Goal: Task Accomplishment & Management: Complete application form

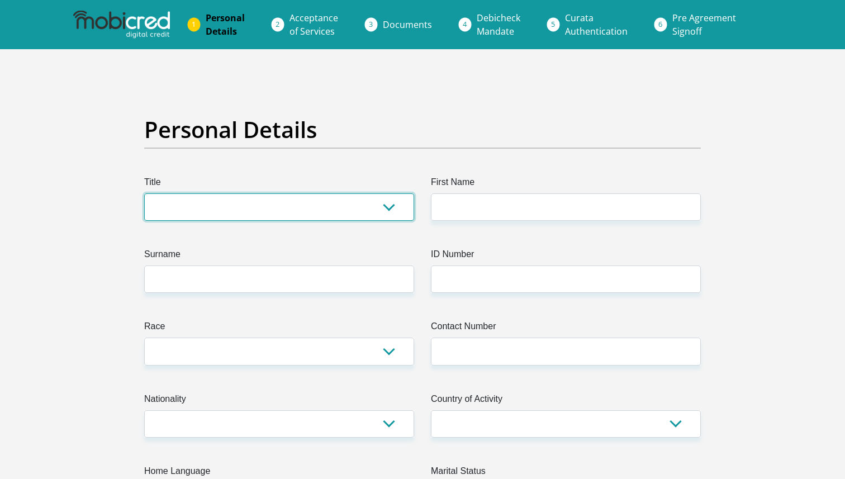
click at [329, 214] on select "Mr Ms Mrs Dr [PERSON_NAME]" at bounding box center [279, 206] width 270 height 27
select select "Mr"
click at [144, 193] on select "Mr Ms Mrs Dr Other" at bounding box center [279, 206] width 270 height 27
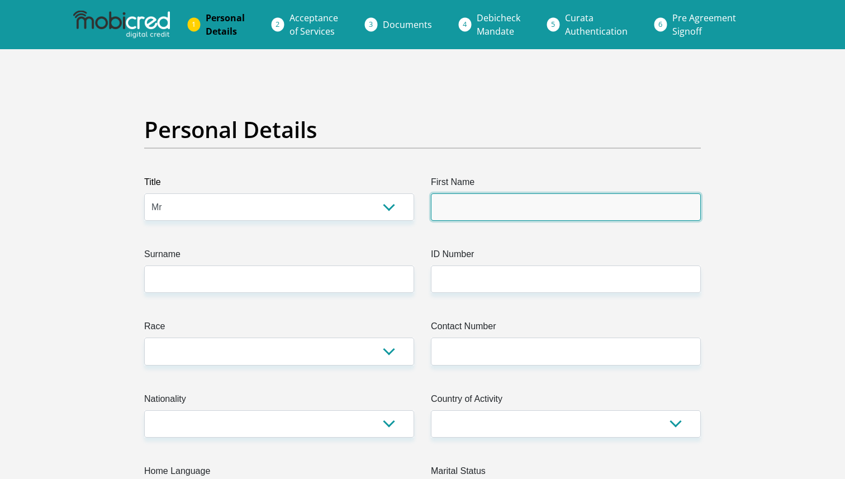
click at [510, 194] on input "First Name" at bounding box center [566, 206] width 270 height 27
type input "Tyran"
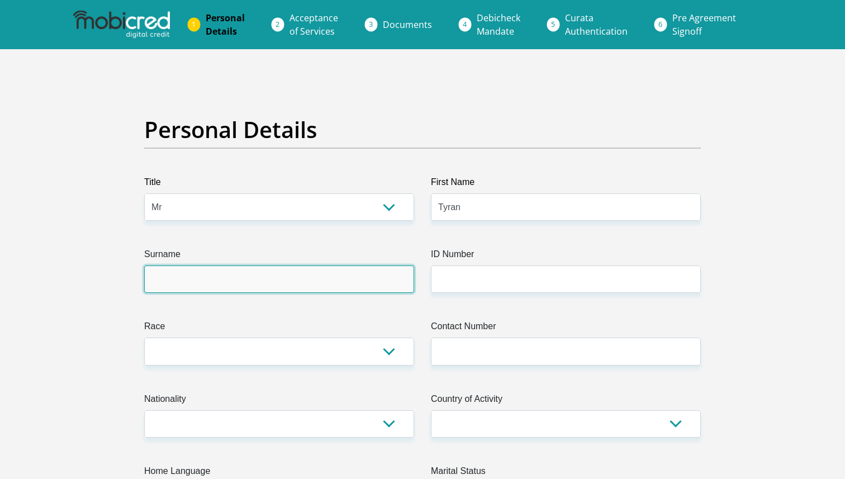
click at [289, 287] on input "Surname" at bounding box center [279, 278] width 270 height 27
type input "Moraites"
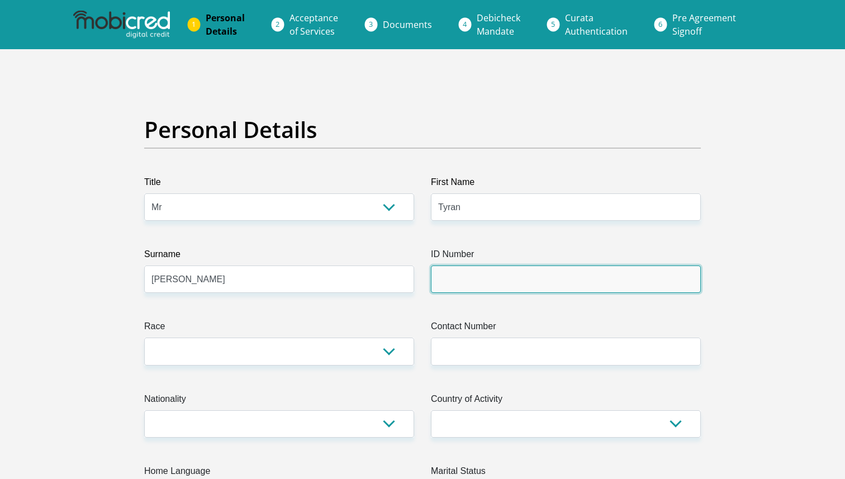
click at [476, 280] on input "ID Number" at bounding box center [566, 278] width 270 height 27
type input "9303245296081"
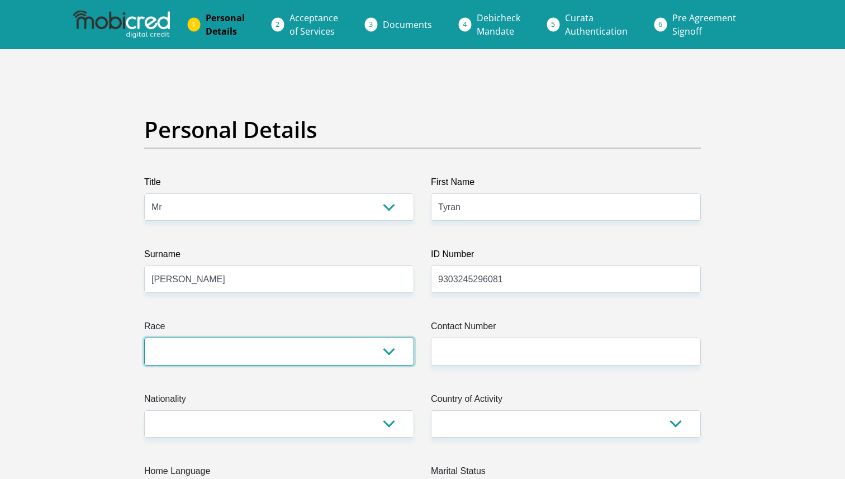
click at [388, 353] on select "Black Coloured Indian White Other" at bounding box center [279, 350] width 270 height 27
select select "4"
click at [144, 337] on select "Black Coloured Indian White Other" at bounding box center [279, 350] width 270 height 27
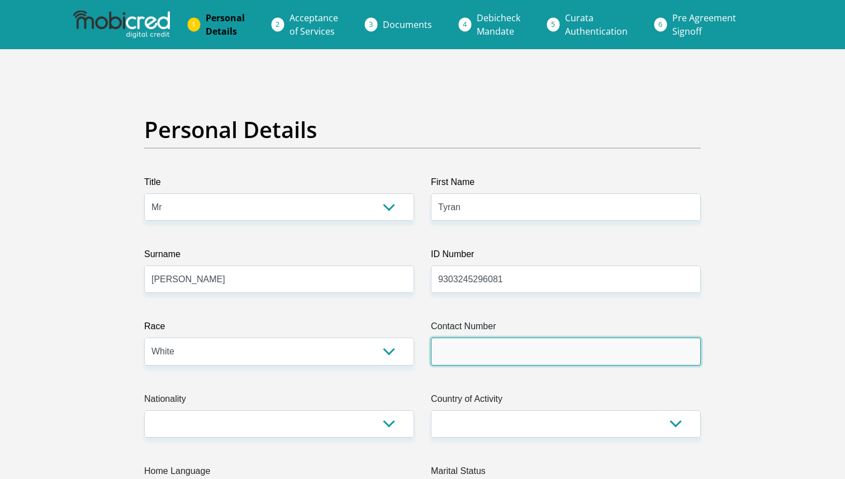
click at [505, 356] on input "Contact Number" at bounding box center [566, 350] width 270 height 27
type input "0662167878"
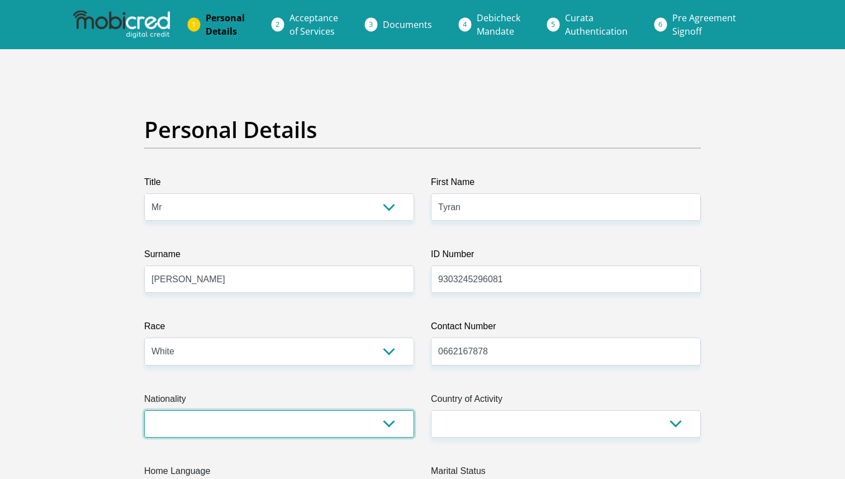
click at [388, 430] on select "South Africa Afghanistan Aland Islands Albania Algeria America Samoa American V…" at bounding box center [279, 423] width 270 height 27
select select "ZAF"
click at [144, 410] on select "South Africa Afghanistan Aland Islands Albania Algeria America Samoa American V…" at bounding box center [279, 423] width 270 height 27
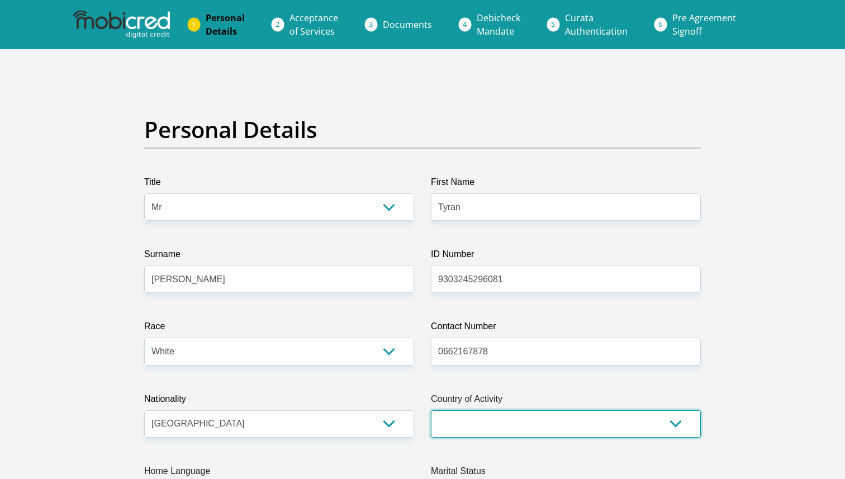
click at [462, 428] on select "South Africa Afghanistan Aland Islands Albania Algeria America Samoa American V…" at bounding box center [566, 423] width 270 height 27
select select "ZAF"
click at [431, 410] on select "South Africa Afghanistan Aland Islands Albania Algeria America Samoa American V…" at bounding box center [566, 423] width 270 height 27
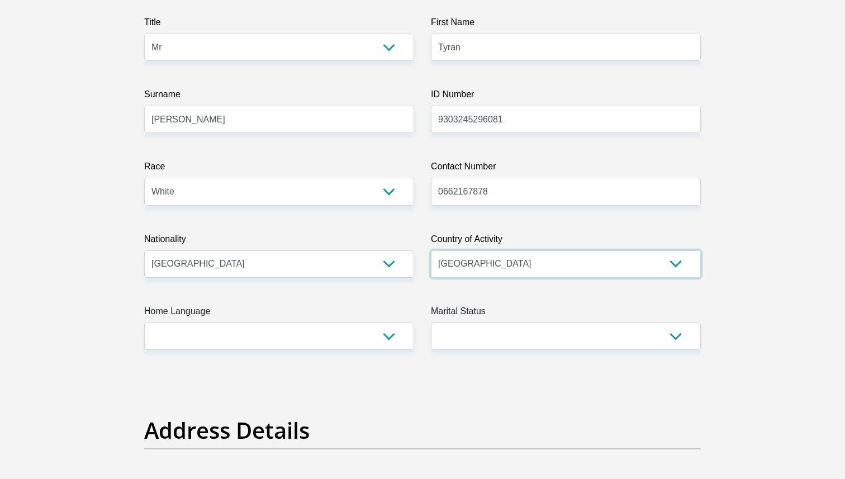
scroll to position [159, 0]
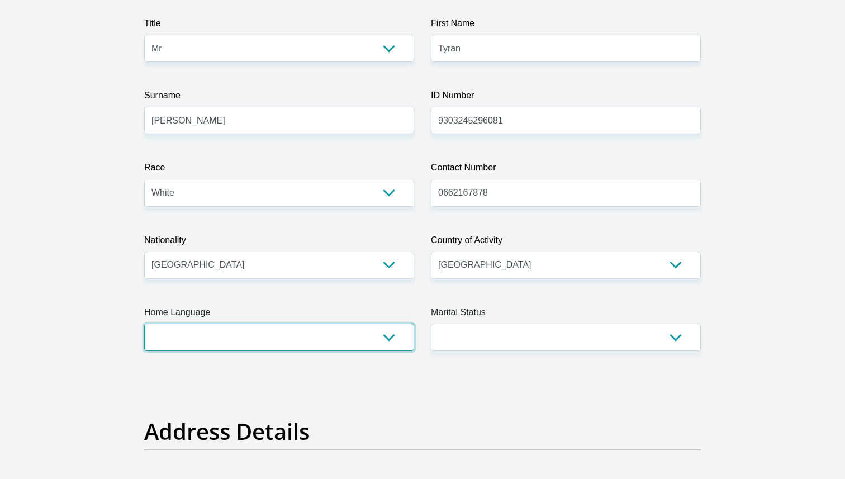
click at [390, 345] on select "Afrikaans English Sepedi South Ndebele Southern Sotho Swati Tsonga Tswana Venda…" at bounding box center [279, 337] width 270 height 27
select select "eng"
click at [144, 324] on select "Afrikaans English Sepedi South Ndebele Southern Sotho Swati Tsonga Tswana Venda…" at bounding box center [279, 337] width 270 height 27
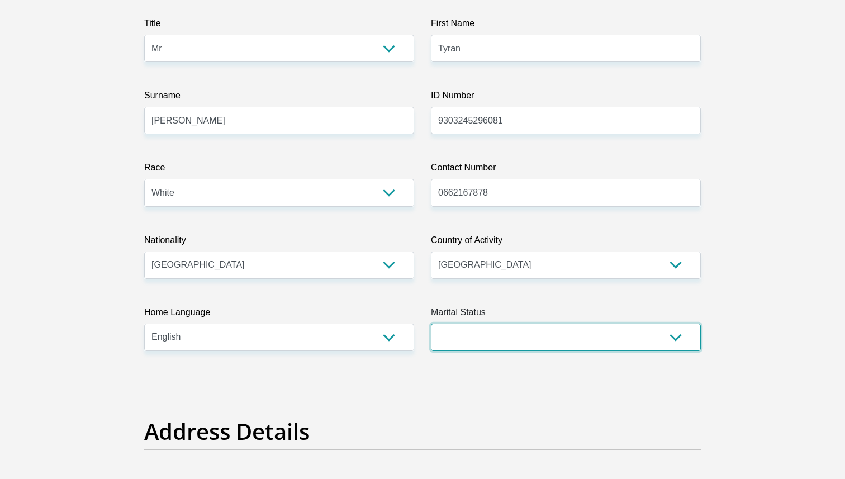
click at [478, 333] on select "Married ANC Single Divorced Widowed Married COP or Customary Law" at bounding box center [566, 337] width 270 height 27
select select "1"
click at [431, 324] on select "Married ANC Single Divorced Widowed Married COP or Customary Law" at bounding box center [566, 337] width 270 height 27
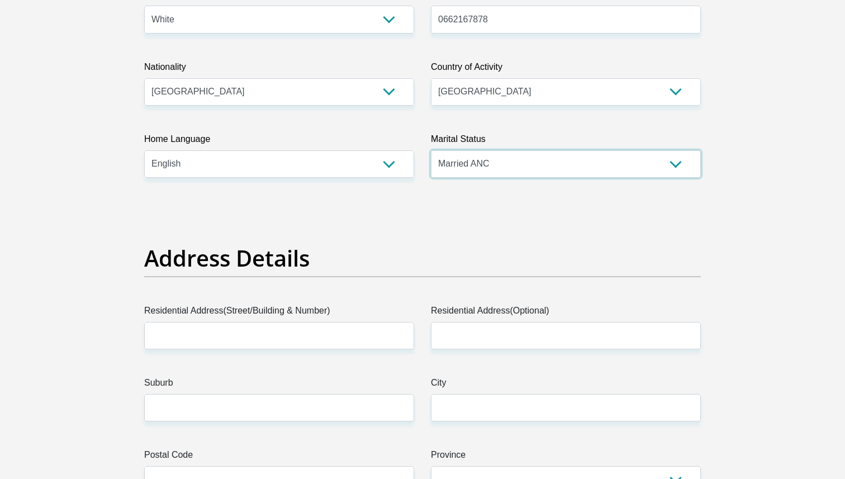
scroll to position [346, 0]
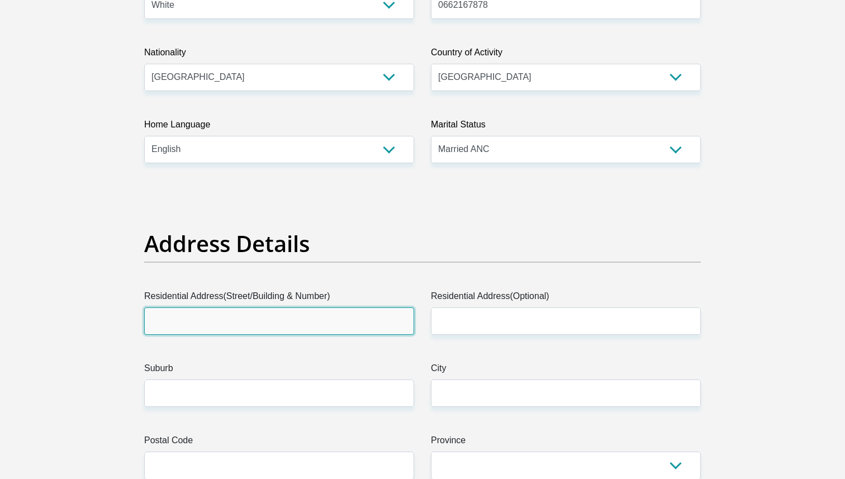
click at [293, 322] on input "Residential Address(Street/Building & Number)" at bounding box center [279, 320] width 270 height 27
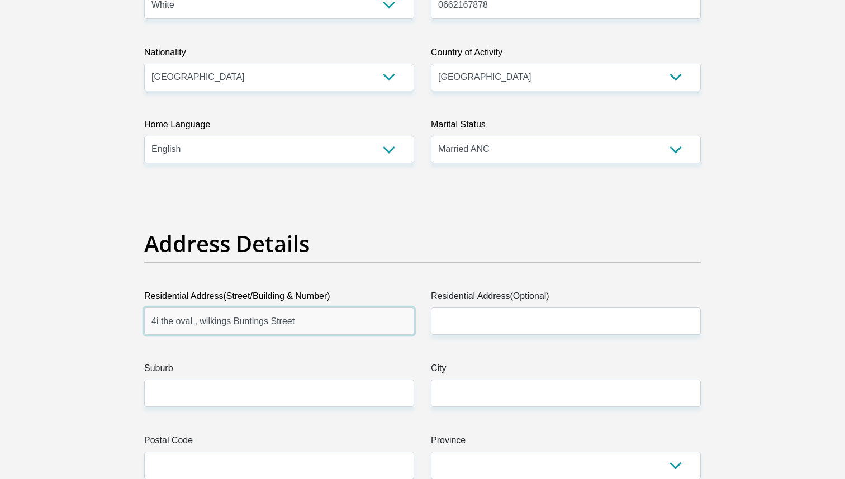
click at [204, 322] on input "4i the oval , wilkings Buntings Street" at bounding box center [279, 320] width 270 height 27
click at [182, 324] on input "4i the oval , Wilkings Buntings Street" at bounding box center [279, 320] width 270 height 27
click at [164, 315] on input "4i the Oval , Wilkings Buntings Street" at bounding box center [279, 320] width 270 height 27
click at [166, 321] on input "4i the Oval , Wilkings Buntings Street" at bounding box center [279, 320] width 270 height 27
type input "4i The Oval , Wilkings Buntings Street"
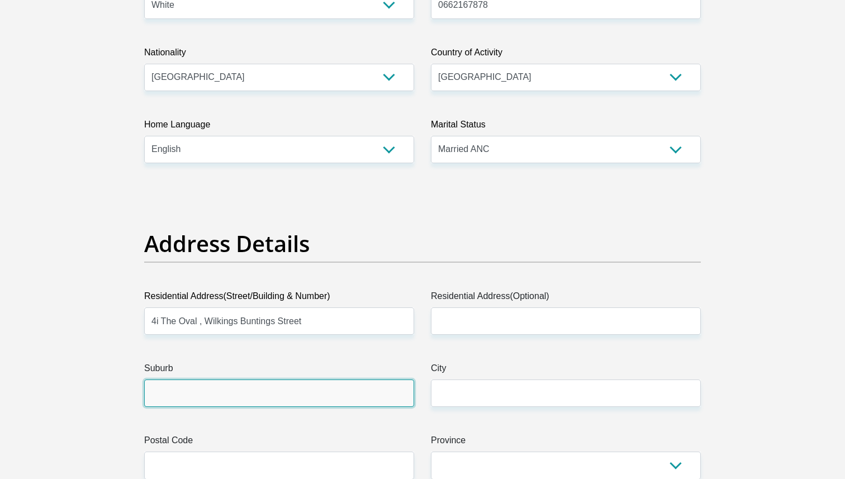
click at [241, 398] on input "Suburb" at bounding box center [279, 392] width 270 height 27
type input "Mooikloof"
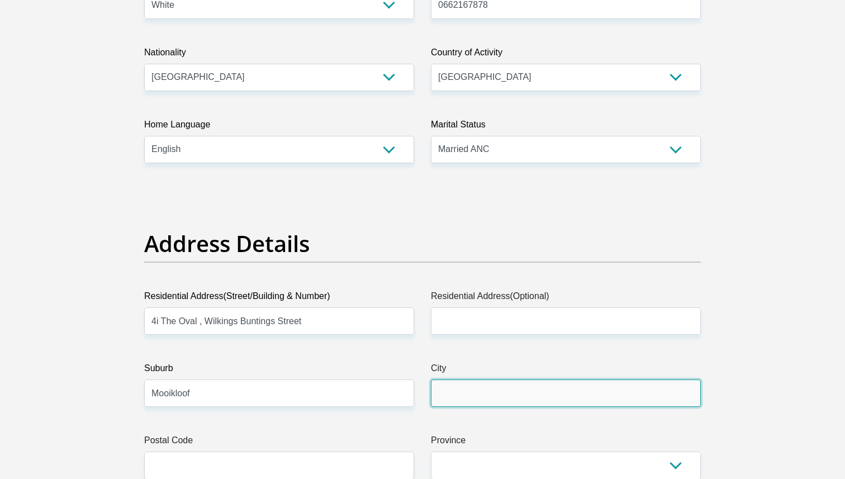
click at [482, 394] on input "City" at bounding box center [566, 392] width 270 height 27
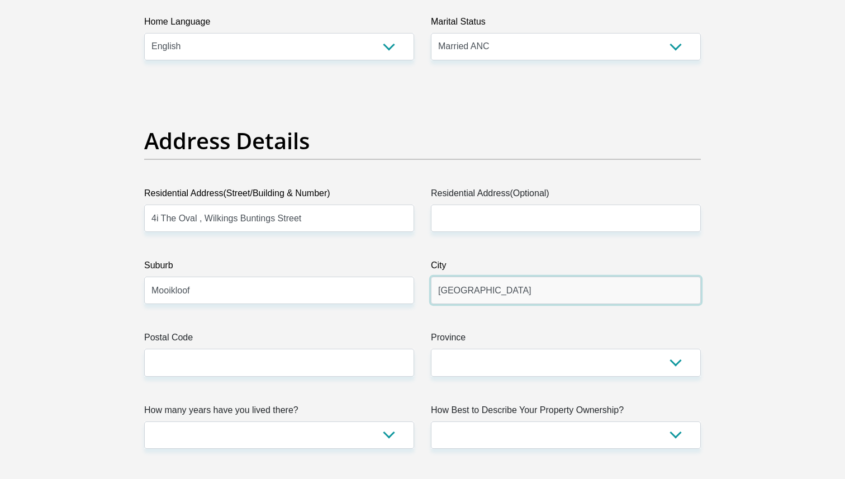
scroll to position [450, 0]
type input "Pretoria"
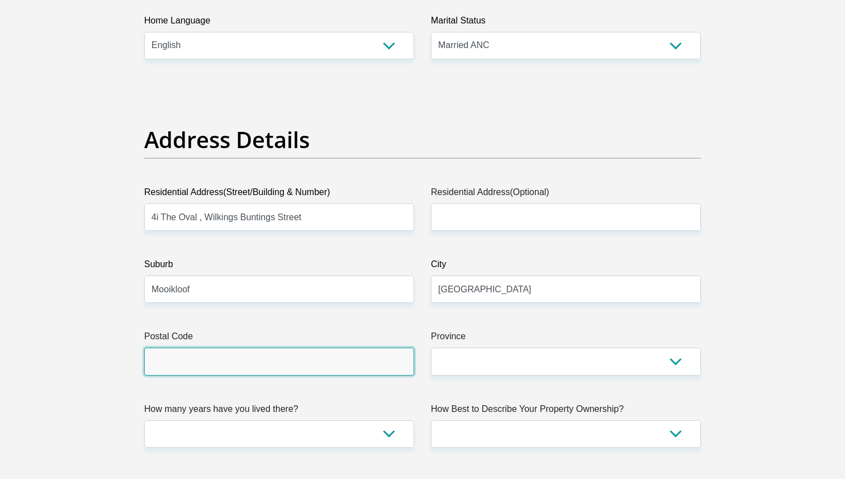
click at [341, 368] on input "Postal Code" at bounding box center [279, 361] width 270 height 27
type input "0081"
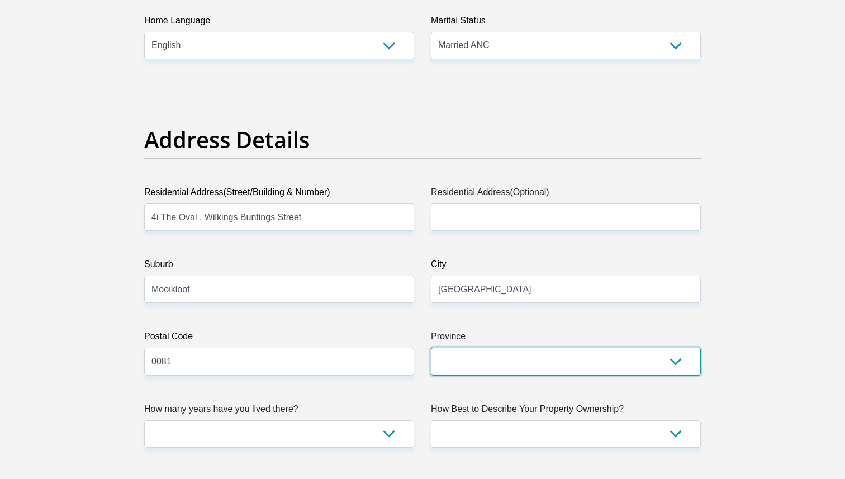
click at [590, 369] on select "Eastern Cape Free State Gauteng KwaZulu-Natal Limpopo Mpumalanga Northern Cape …" at bounding box center [566, 361] width 270 height 27
select select "Gauteng"
click at [431, 348] on select "Eastern Cape Free State Gauteng KwaZulu-Natal Limpopo Mpumalanga Northern Cape …" at bounding box center [566, 361] width 270 height 27
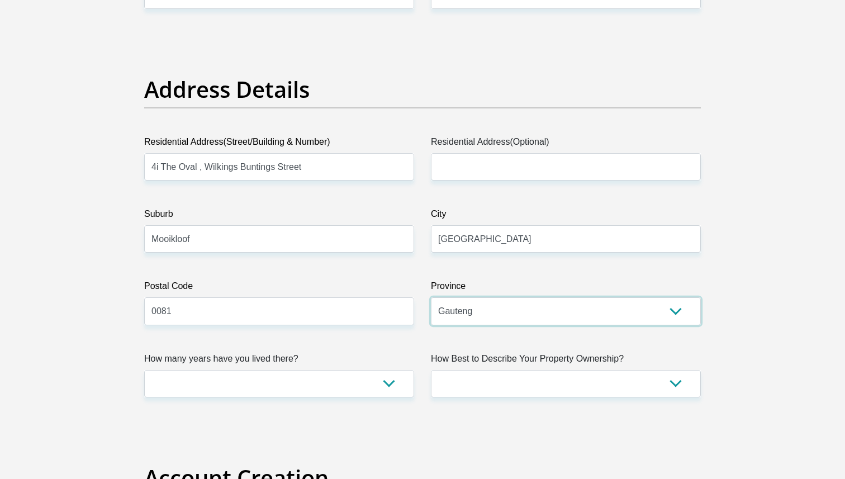
scroll to position [517, 0]
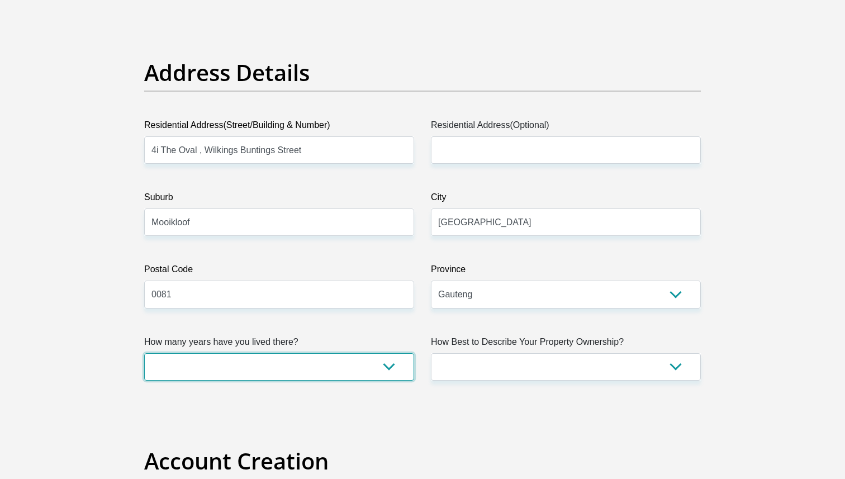
click at [389, 367] on select "less than 1 year 1-3 years 3-5 years 5+ years" at bounding box center [279, 366] width 270 height 27
select select "5"
click at [144, 353] on select "less than 1 year 1-3 years 3-5 years 5+ years" at bounding box center [279, 366] width 270 height 27
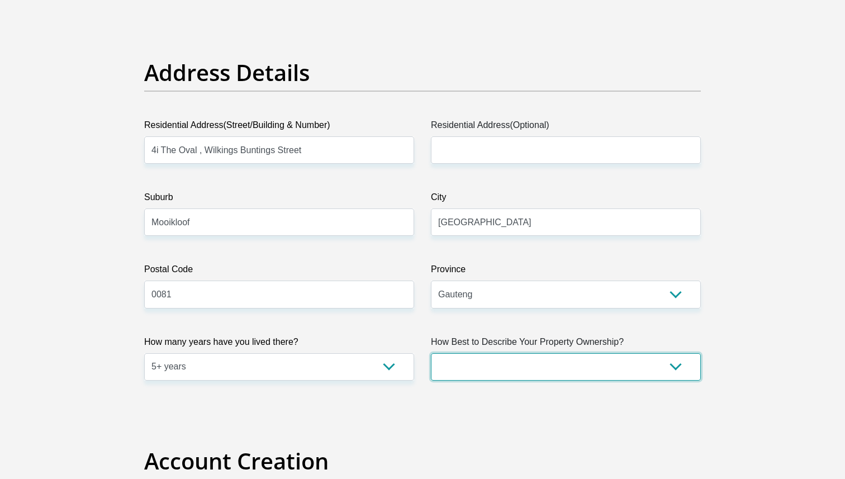
click at [558, 375] on select "Owned Rented Family Owned Company Dwelling" at bounding box center [566, 366] width 270 height 27
select select "Owned"
click at [431, 353] on select "Owned Rented Family Owned Company Dwelling" at bounding box center [566, 366] width 270 height 27
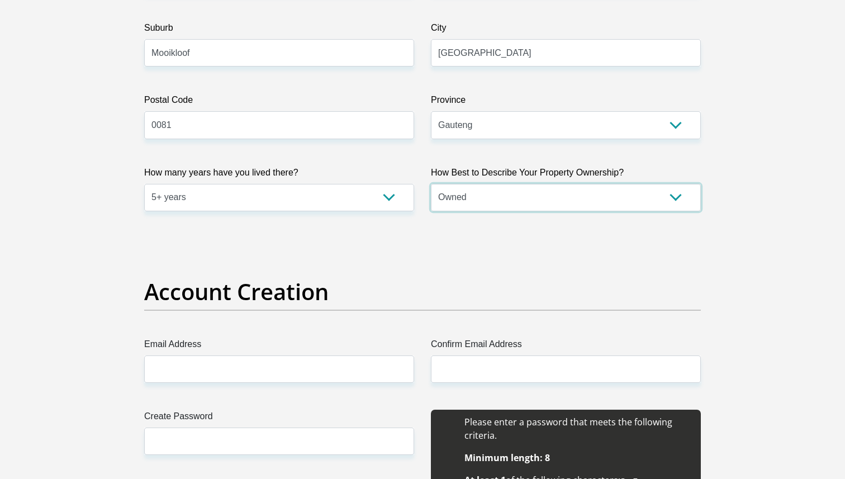
scroll to position [687, 0]
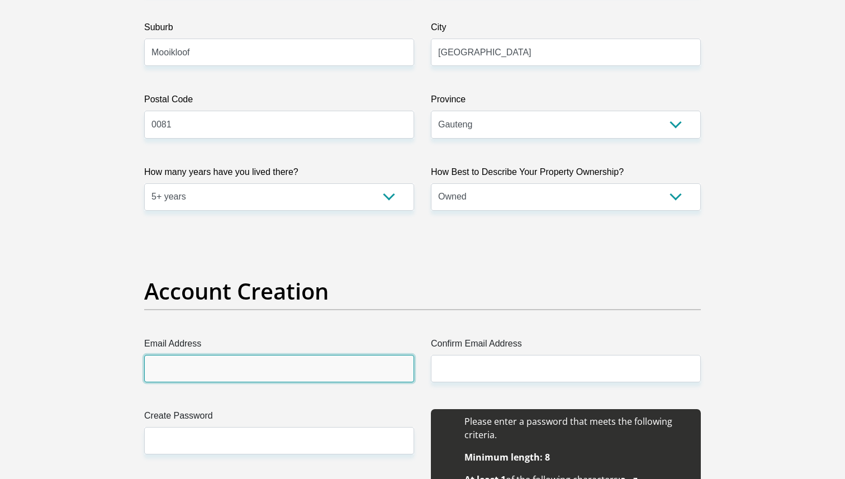
click at [316, 377] on input "Email Address" at bounding box center [279, 368] width 270 height 27
type input "[EMAIL_ADDRESS][DOMAIN_NAME]"
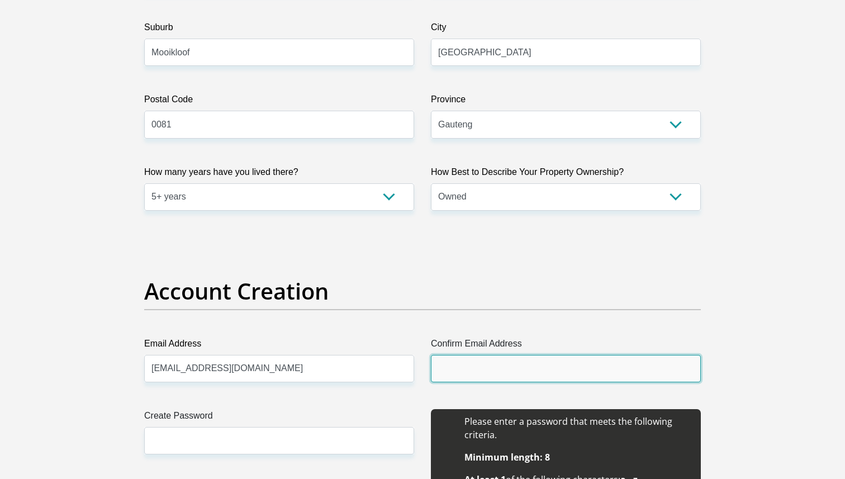
click at [535, 368] on input "Confirm Email Address" at bounding box center [566, 368] width 270 height 27
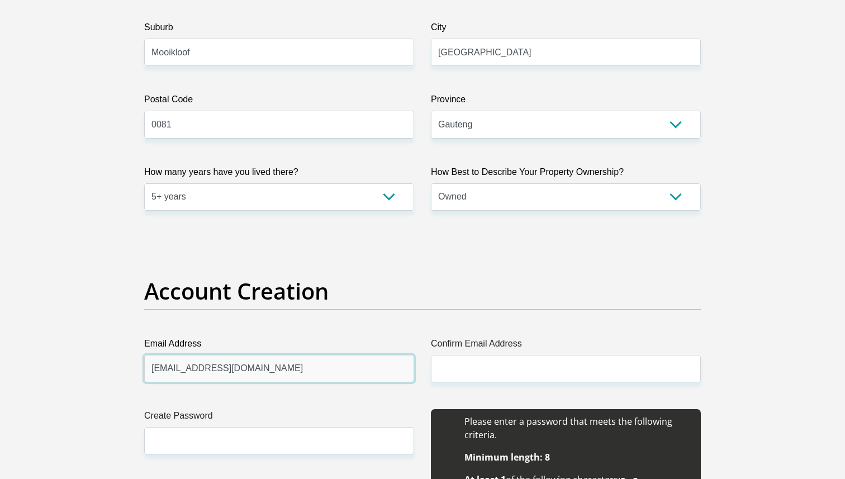
drag, startPoint x: 289, startPoint y: 372, endPoint x: 0, endPoint y: 372, distance: 289.4
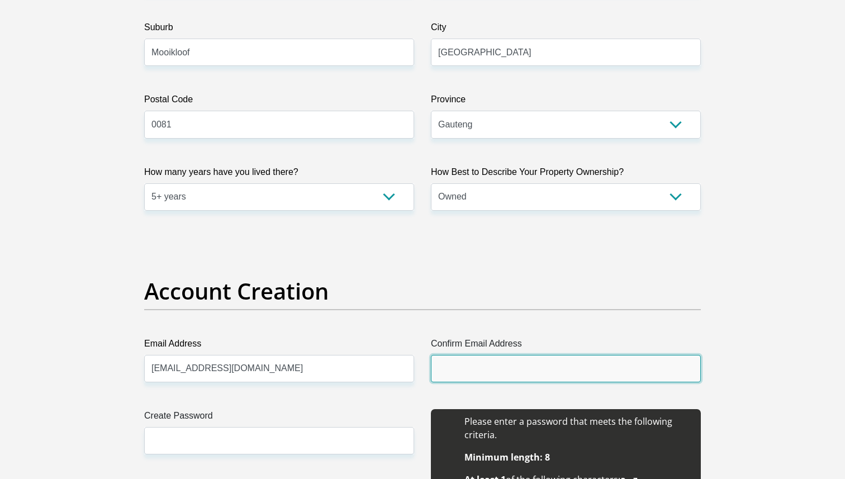
click at [520, 369] on input "Confirm Email Address" at bounding box center [566, 368] width 270 height 27
paste input "[EMAIL_ADDRESS][DOMAIN_NAME]"
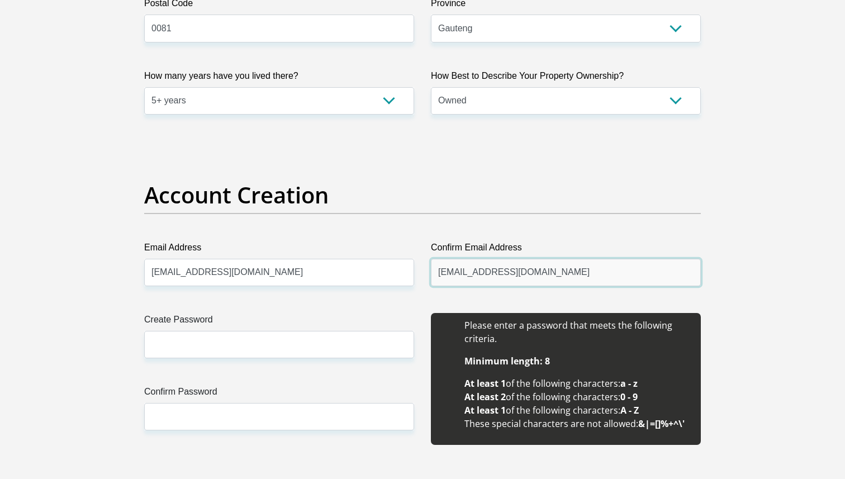
scroll to position [787, 0]
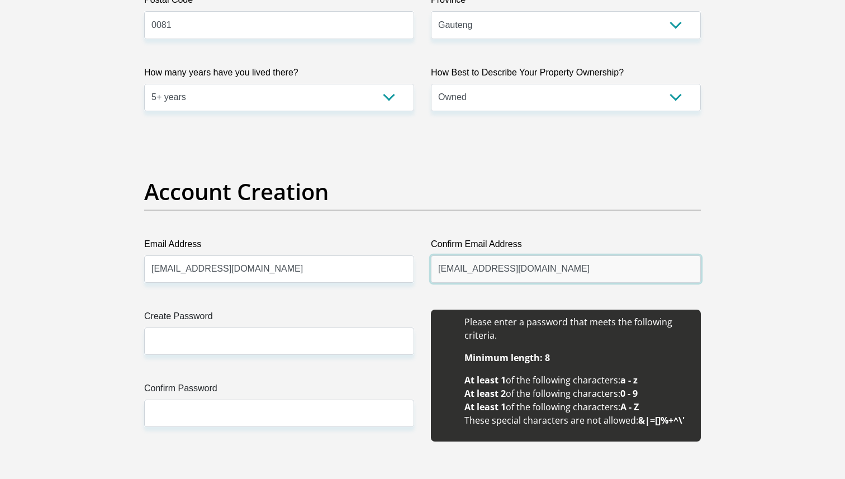
type input "[EMAIL_ADDRESS][DOMAIN_NAME]"
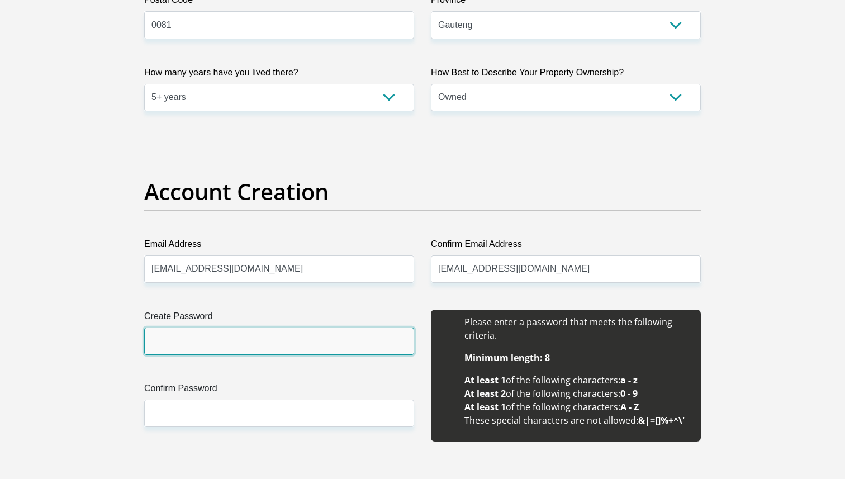
click at [263, 348] on input "Create Password" at bounding box center [279, 340] width 270 height 27
drag, startPoint x: 252, startPoint y: 341, endPoint x: 57, endPoint y: 341, distance: 195.0
type input "Thesmoochies@77"
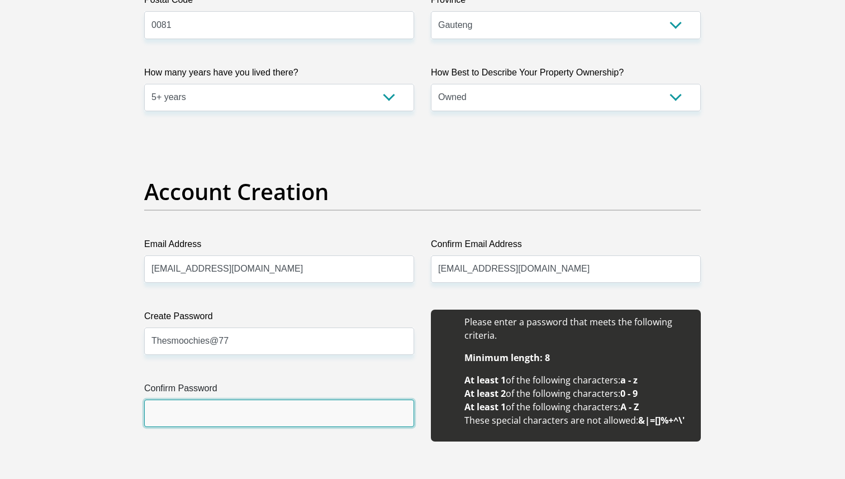
click at [186, 401] on input "Confirm Password" at bounding box center [279, 412] width 270 height 27
paste input "Thesmoochies@77"
type input "Thesmoochies@77"
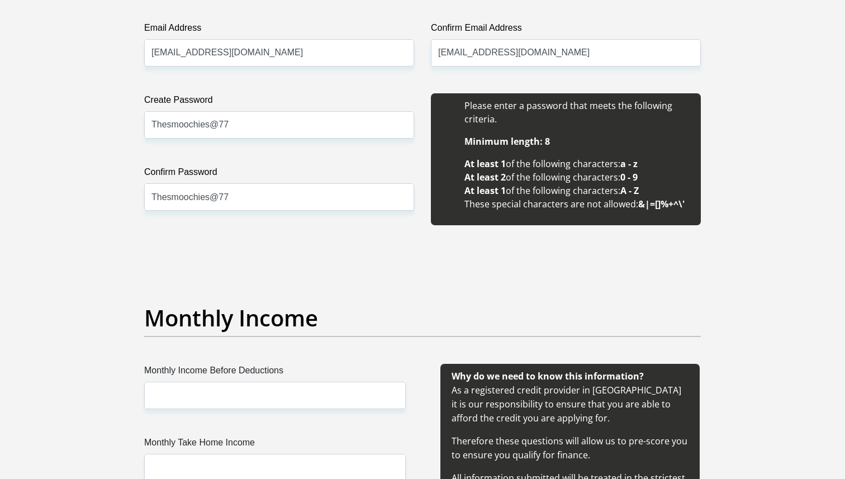
scroll to position [1019, 0]
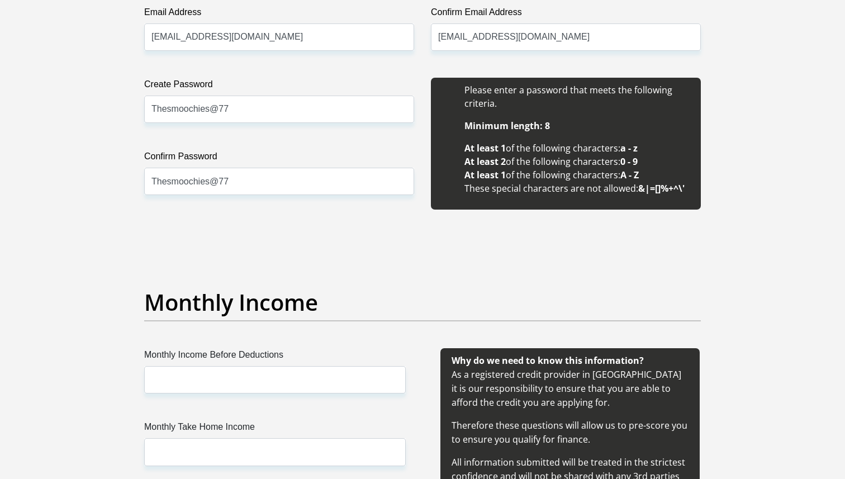
click at [247, 361] on label "Monthly Income Before Deductions" at bounding box center [274, 357] width 261 height 18
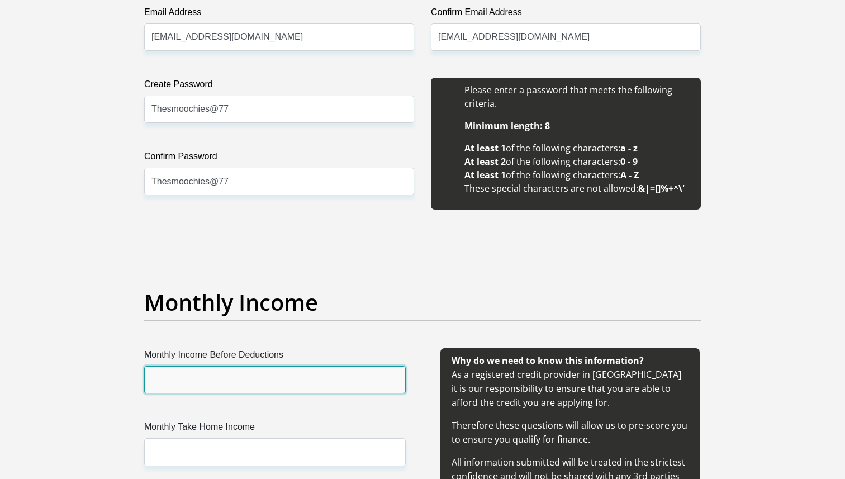
click at [247, 366] on input "Monthly Income Before Deductions" at bounding box center [274, 379] width 261 height 27
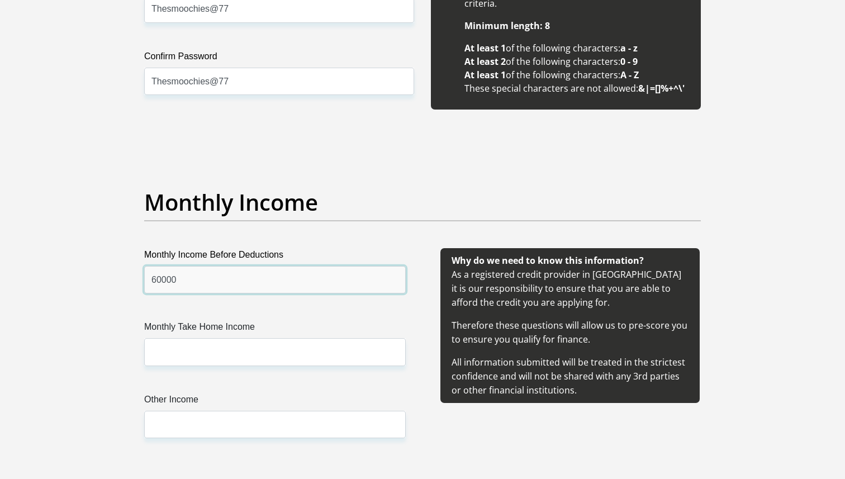
scroll to position [1120, 0]
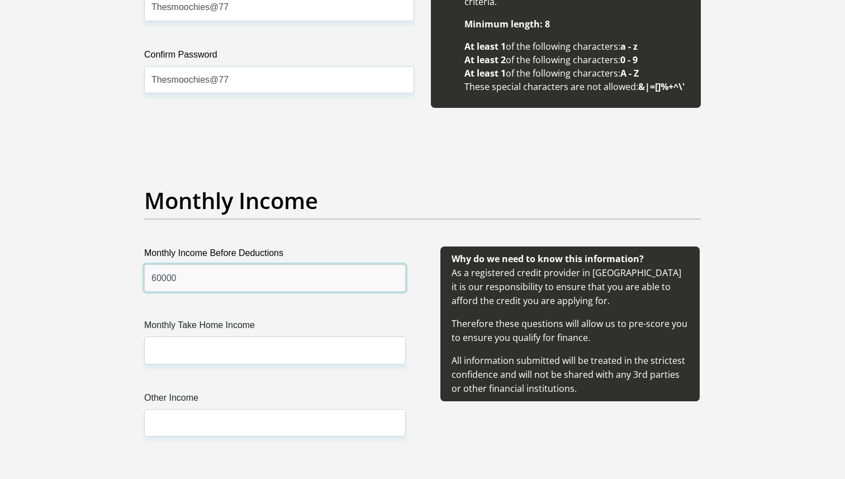
type input "60000"
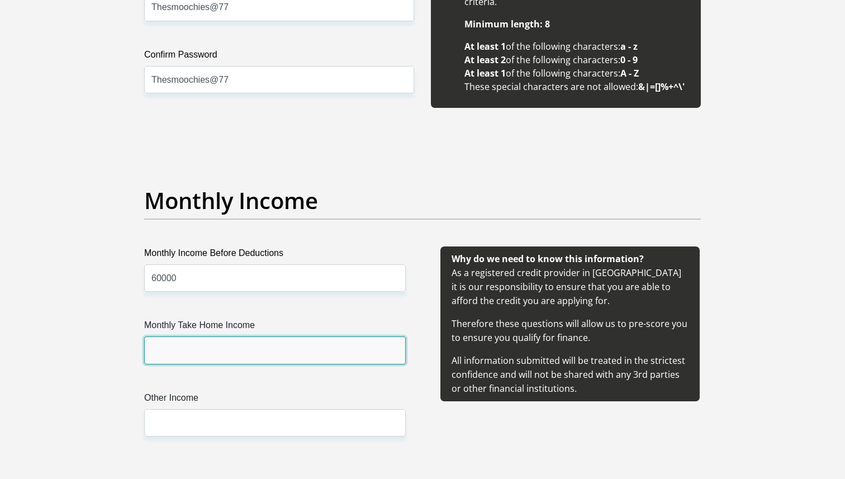
click at [226, 354] on input "Monthly Take Home Income" at bounding box center [274, 349] width 261 height 27
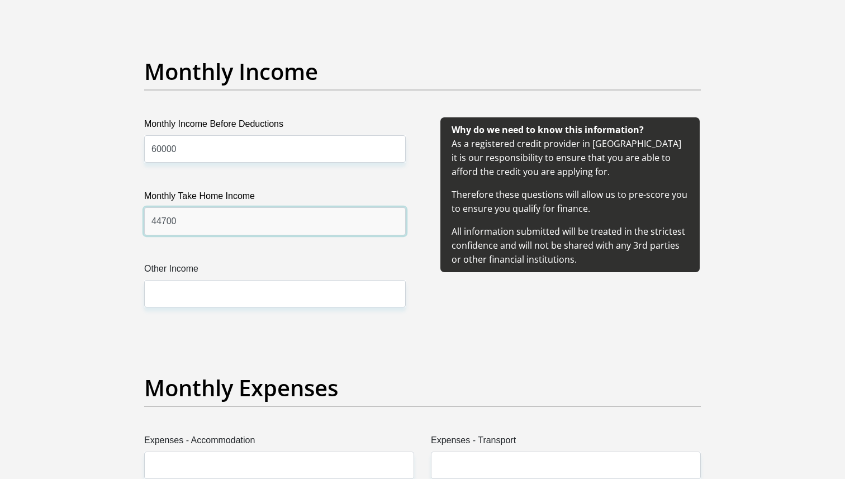
scroll to position [1266, 0]
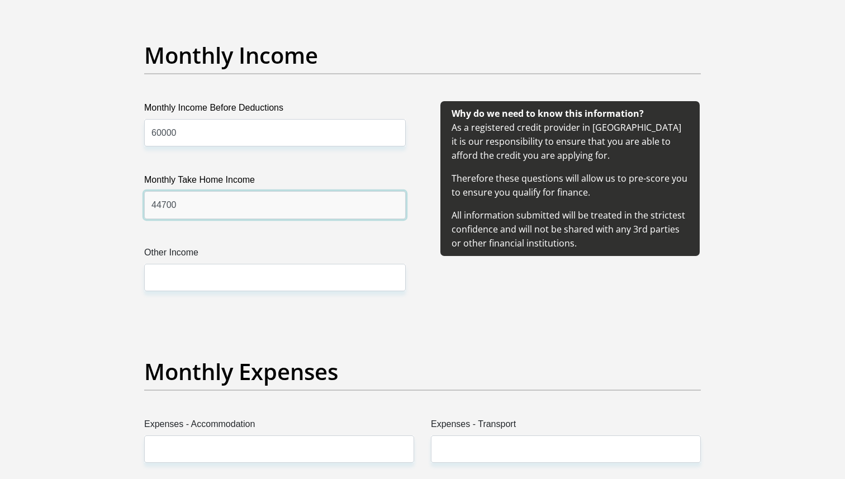
type input "44700"
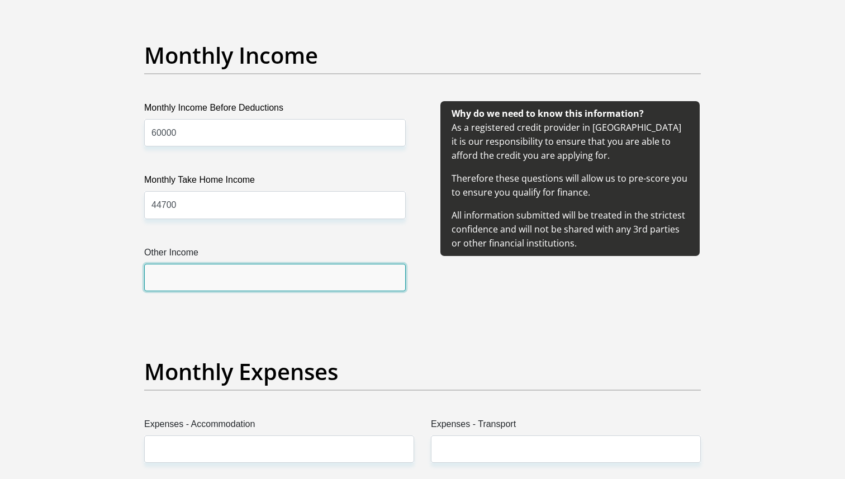
click at [171, 286] on input "Other Income" at bounding box center [274, 277] width 261 height 27
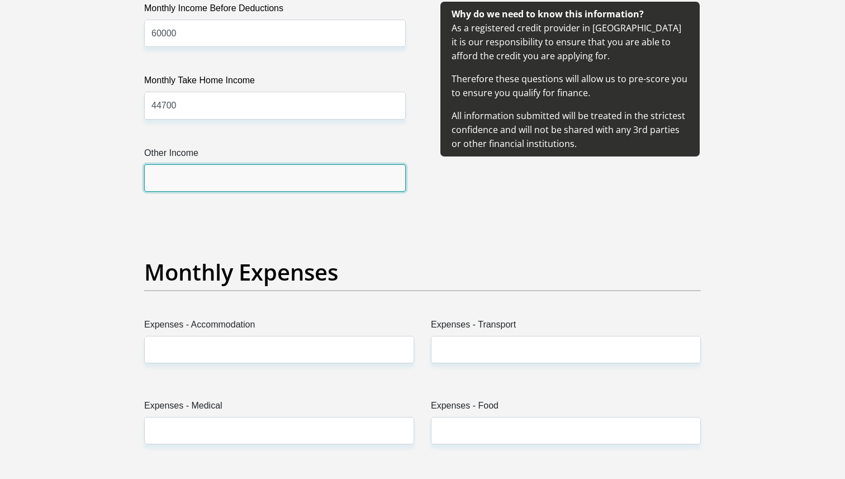
scroll to position [1367, 0]
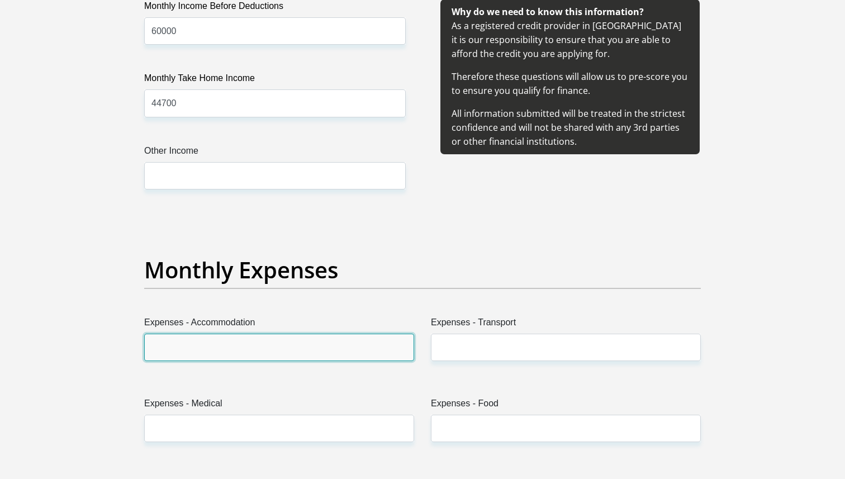
click at [175, 339] on input "Expenses - Accommodation" at bounding box center [279, 347] width 270 height 27
type input "8300"
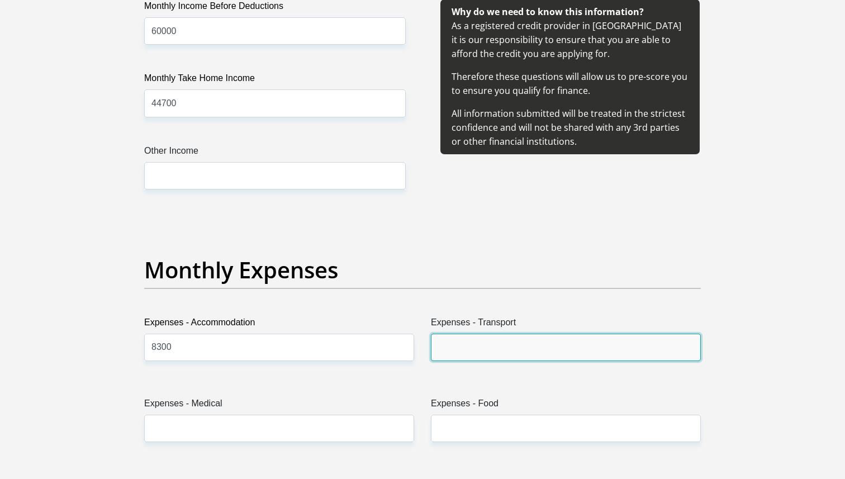
click at [492, 339] on input "Expenses - Transport" at bounding box center [566, 347] width 270 height 27
type input "0"
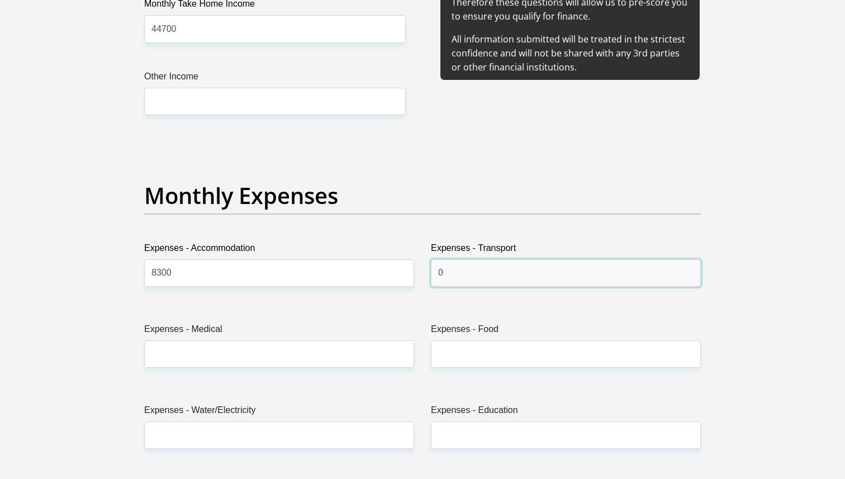
scroll to position [1450, 0]
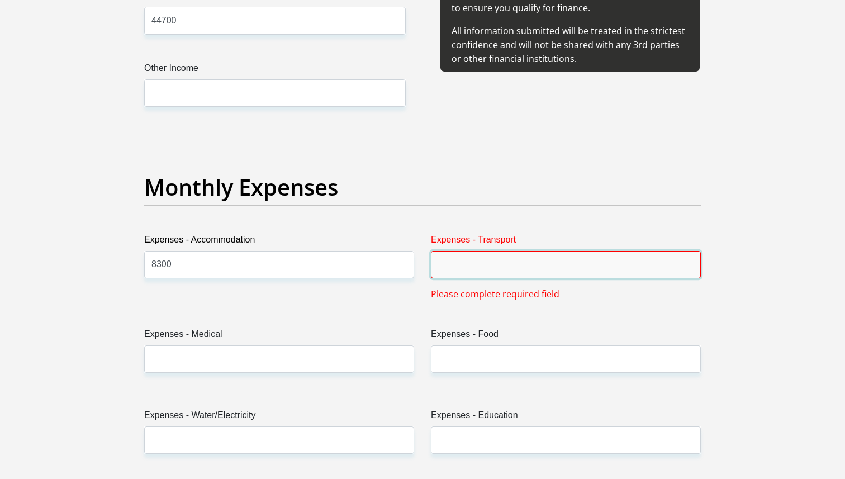
click at [456, 267] on input "Expenses - Transport" at bounding box center [566, 264] width 270 height 27
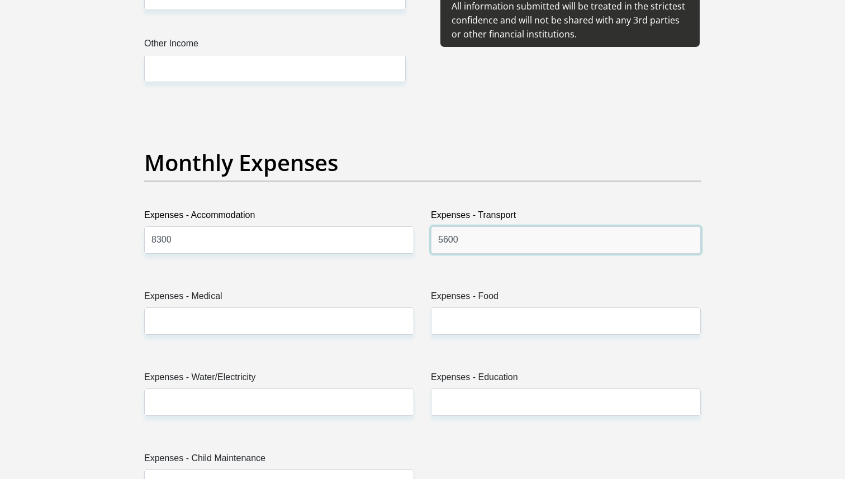
scroll to position [1490, 0]
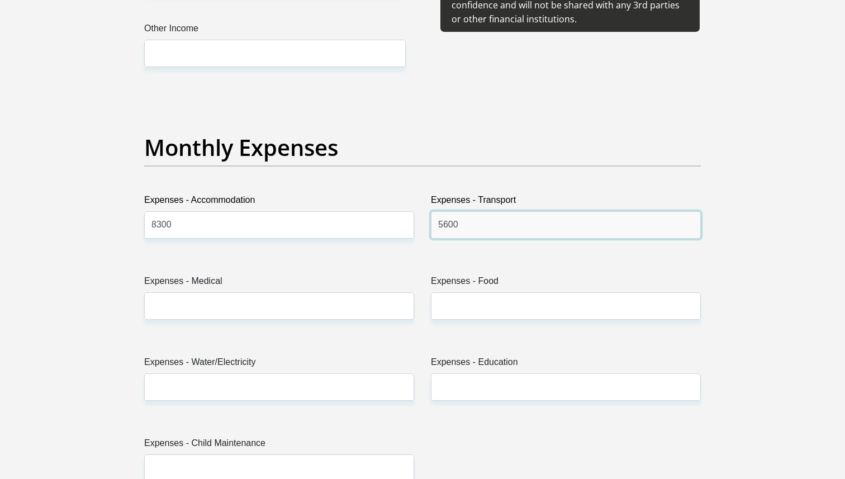
type input "5600"
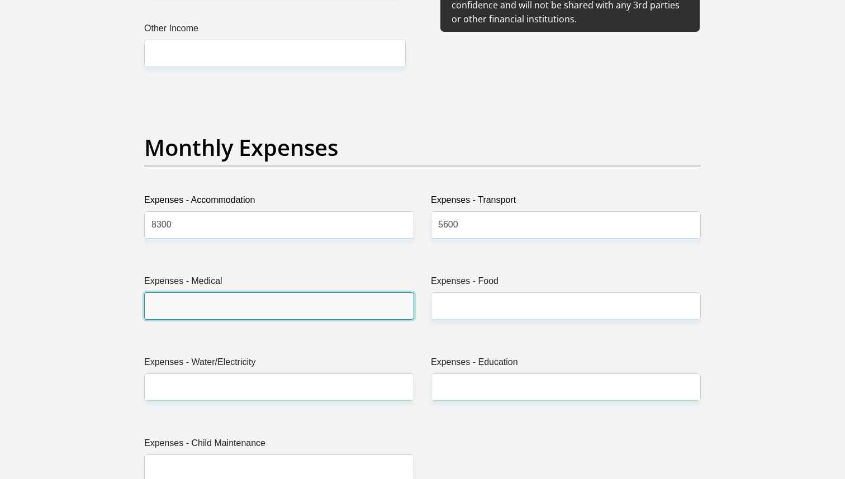
click at [311, 312] on input "Expenses - Medical" at bounding box center [279, 305] width 270 height 27
type input "4500"
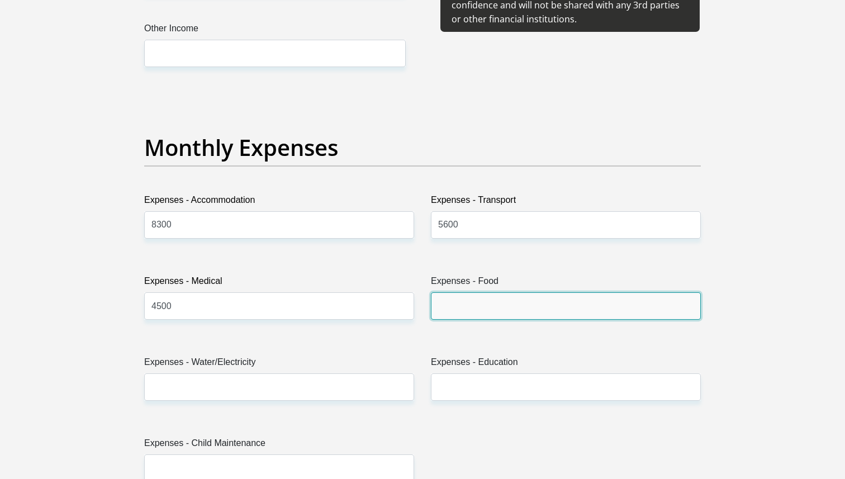
click at [478, 316] on input "Expenses - Food" at bounding box center [566, 305] width 270 height 27
type input "2500"
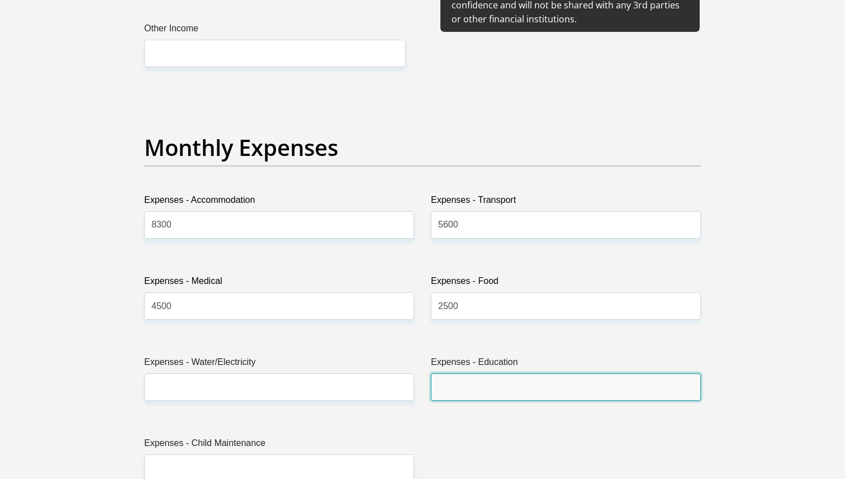
click at [491, 378] on input "Expenses - Education" at bounding box center [566, 386] width 270 height 27
type input "1500"
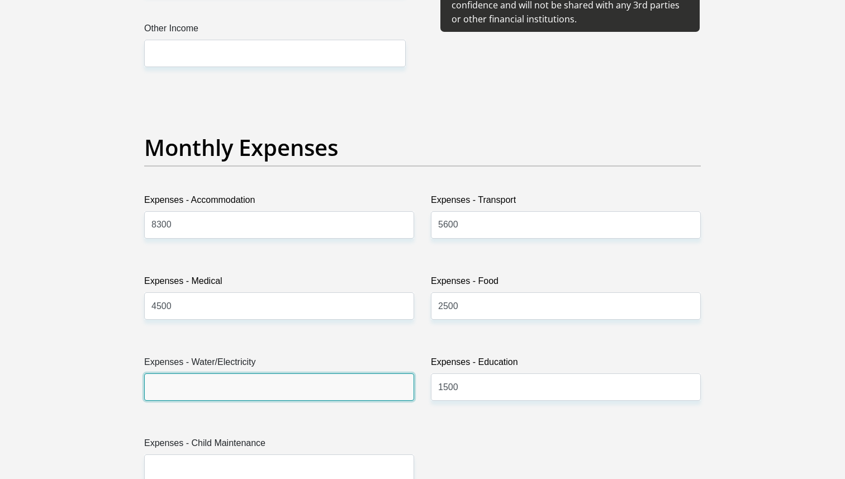
click at [315, 390] on input "Expenses - Water/Electricity" at bounding box center [279, 386] width 270 height 27
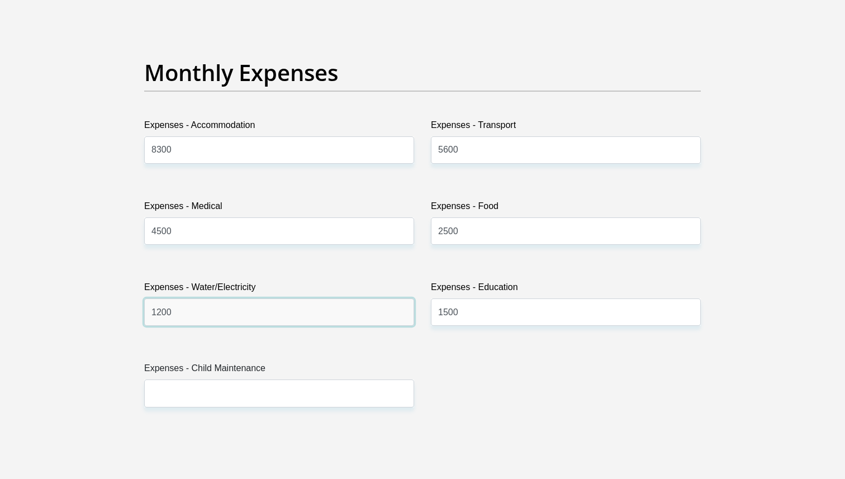
scroll to position [1575, 0]
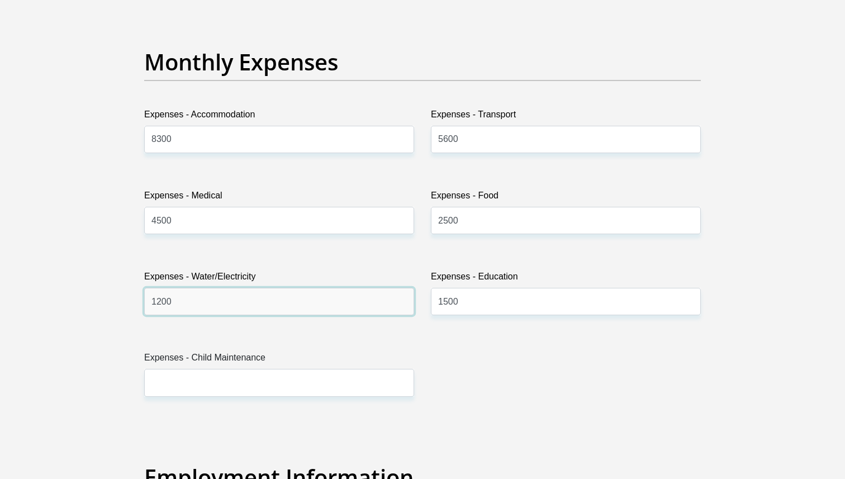
type input "1200"
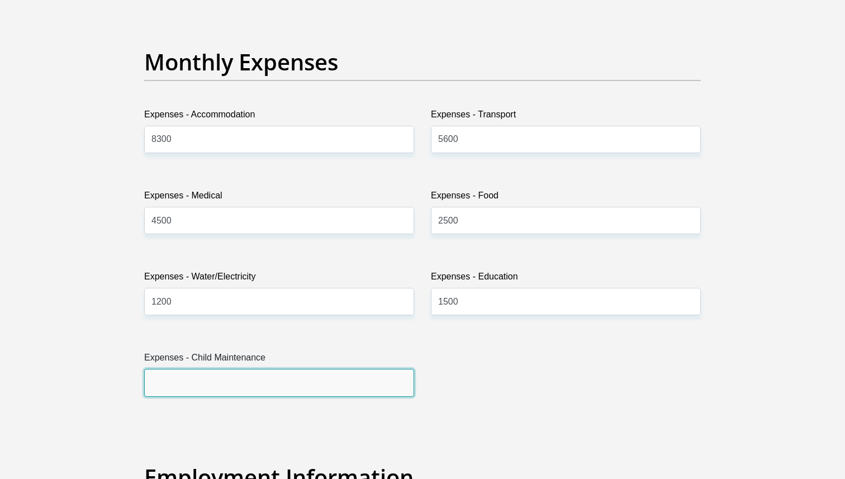
click at [250, 383] on input "Expenses - Child Maintenance" at bounding box center [279, 382] width 270 height 27
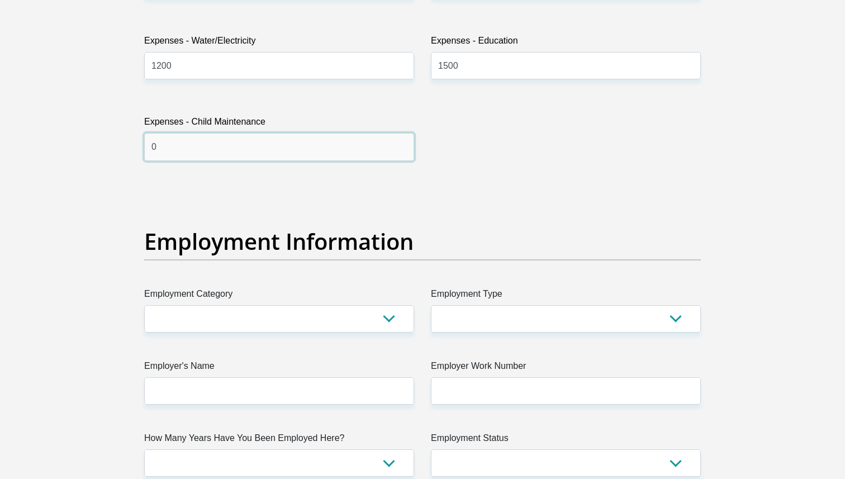
scroll to position [1813, 0]
type input "0"
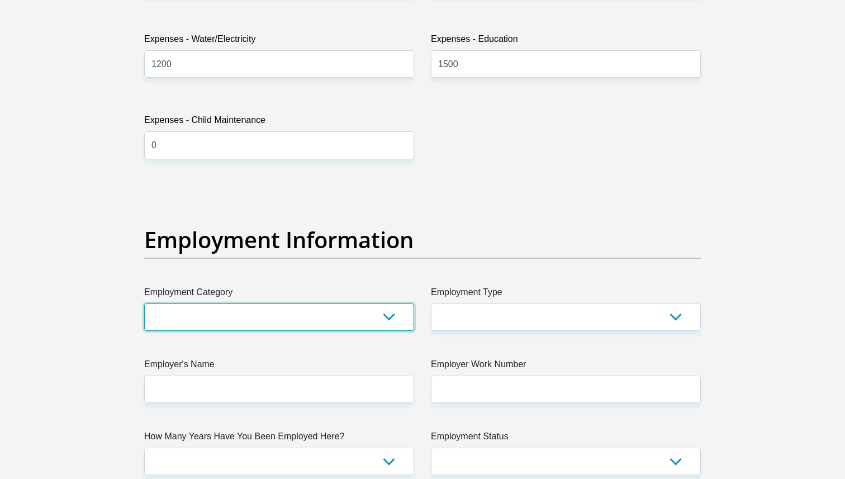
click at [270, 326] on select "AGRICULTURE ALCOHOL & TOBACCO CONSTRUCTION MATERIALS METALLURGY EQUIPMENT FOR R…" at bounding box center [279, 316] width 270 height 27
click at [545, 302] on label "Employment Type" at bounding box center [566, 295] width 270 height 18
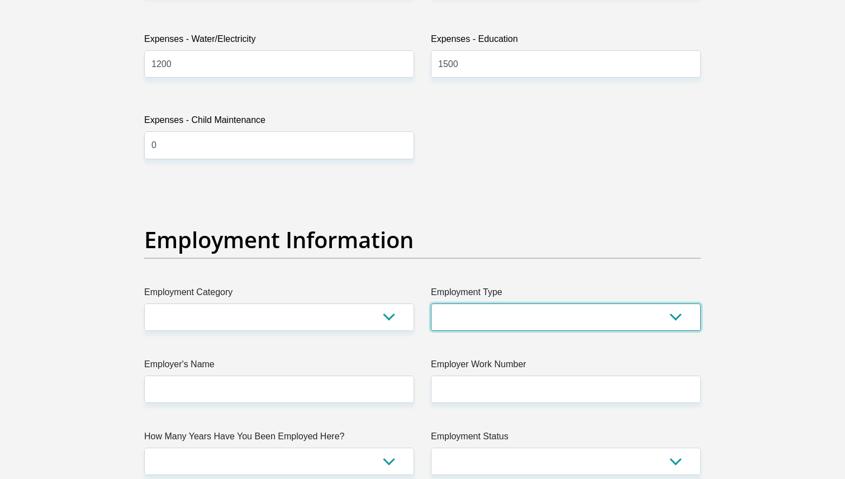
click at [545, 303] on select "College/Lecturer Craft Seller Creative Driver Executive Farmer Forces - Non Com…" at bounding box center [566, 316] width 270 height 27
click at [545, 316] on select "College/Lecturer Craft Seller Creative Driver Executive Farmer Forces - Non Com…" at bounding box center [566, 316] width 270 height 27
select select "Manager"
click at [431, 303] on select "College/Lecturer Craft Seller Creative Driver Executive Farmer Forces - Non Com…" at bounding box center [566, 316] width 270 height 27
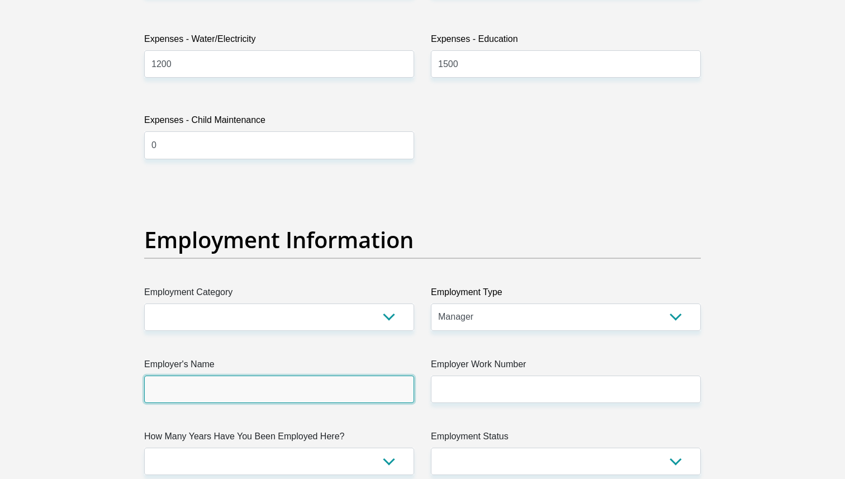
click at [274, 392] on input "Employer's Name" at bounding box center [279, 388] width 270 height 27
type input "RootsBuyingGroup"
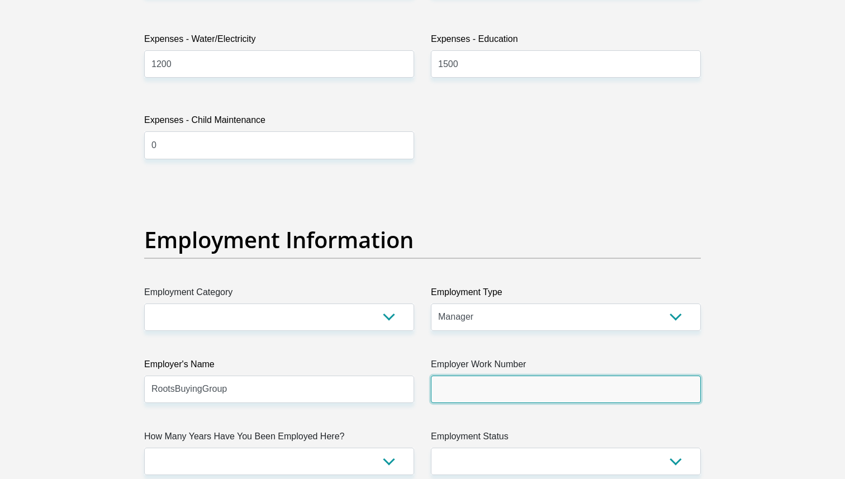
click at [492, 383] on input "Employer Work Number" at bounding box center [566, 388] width 270 height 27
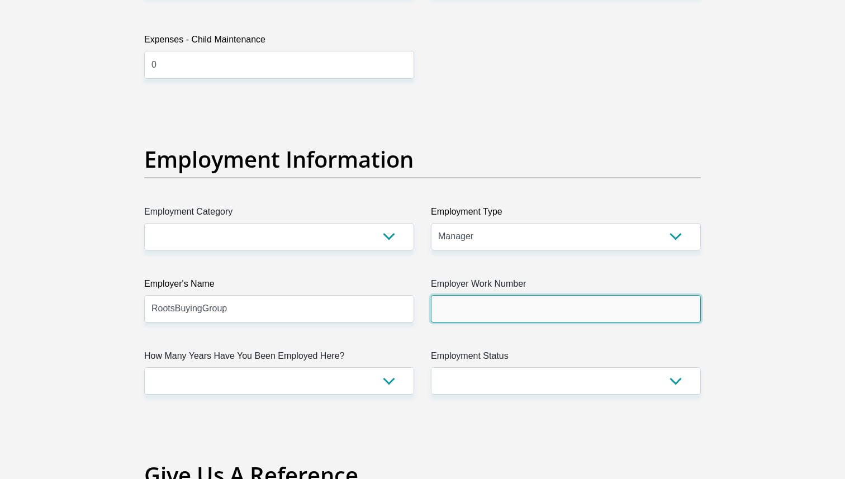
scroll to position [1894, 0]
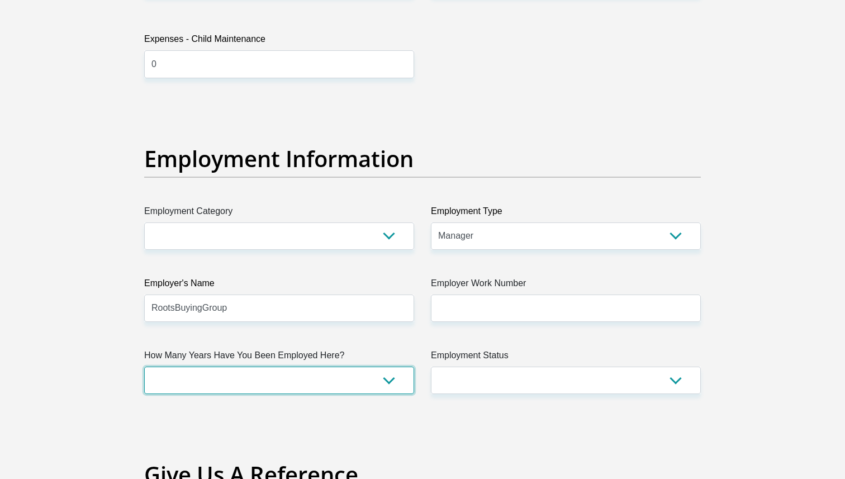
click at [379, 385] on select "less than 1 year 1-3 years 3-5 years 5+ years" at bounding box center [279, 380] width 270 height 27
select select "24"
click at [144, 367] on select "less than 1 year 1-3 years 3-5 years 5+ years" at bounding box center [279, 380] width 270 height 27
click at [516, 394] on div "Title Mr Ms Mrs Dr Other First Name Tyran Surname Moraites ID Number 9303245296…" at bounding box center [422, 100] width 573 height 3636
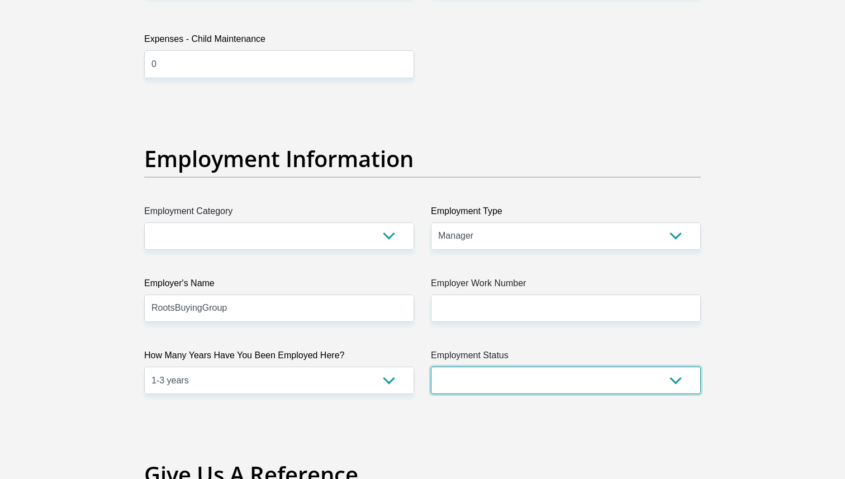
click at [516, 373] on select "Permanent/Full-time Part-time/Casual Contract Worker Self-Employed Housewife Re…" at bounding box center [566, 380] width 270 height 27
select select "1"
click at [431, 367] on select "Permanent/Full-time Part-time/Casual Contract Worker Self-Employed Housewife Re…" at bounding box center [566, 380] width 270 height 27
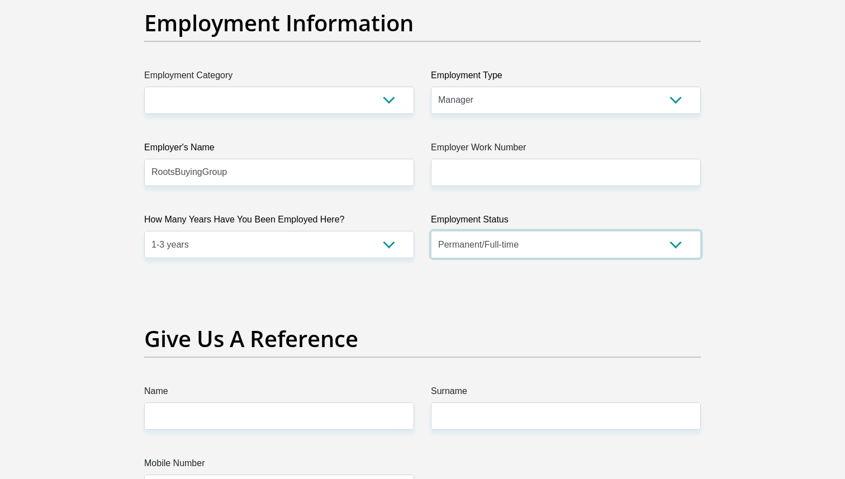
scroll to position [2030, 0]
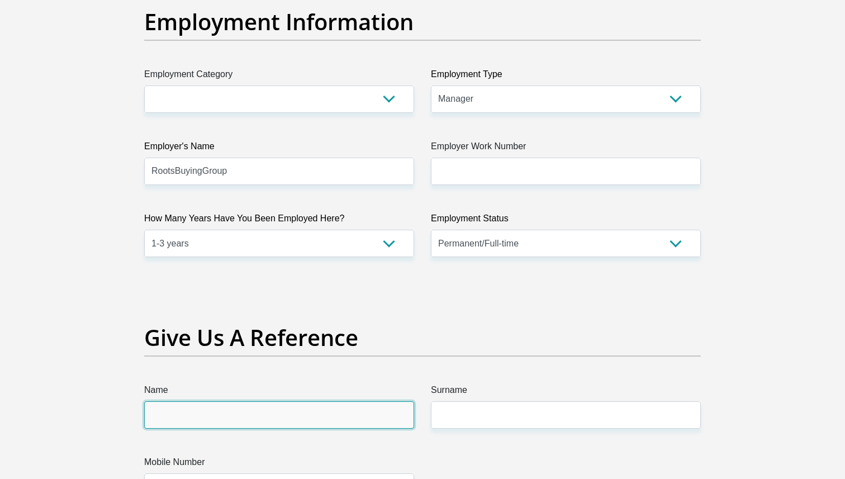
click at [269, 408] on input "Name" at bounding box center [279, 414] width 270 height 27
type input "Michaela"
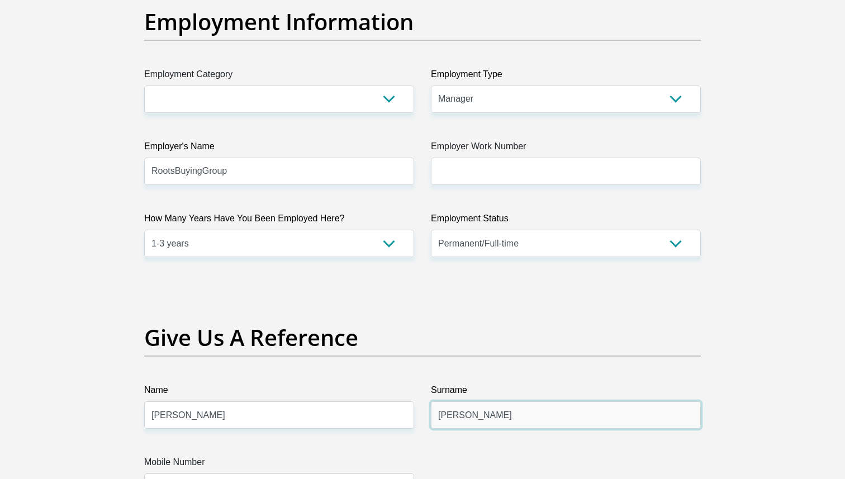
type input "[PERSON_NAME]"
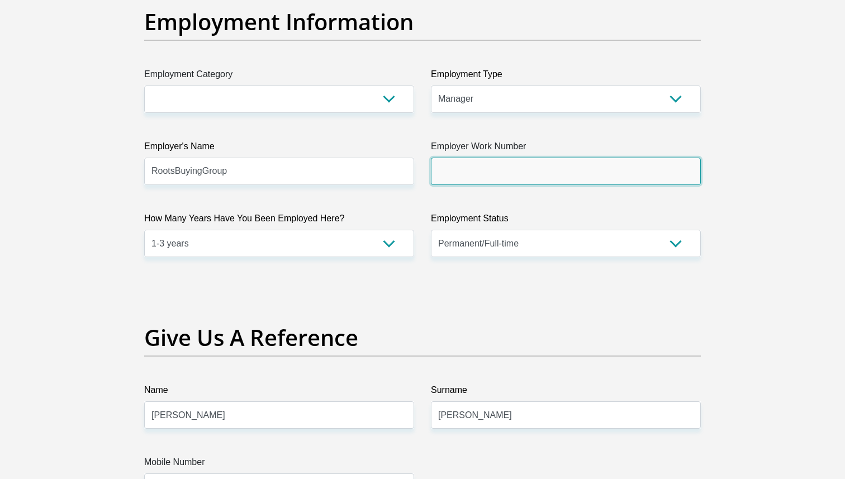
click at [470, 163] on input "Employer Work Number" at bounding box center [566, 171] width 270 height 27
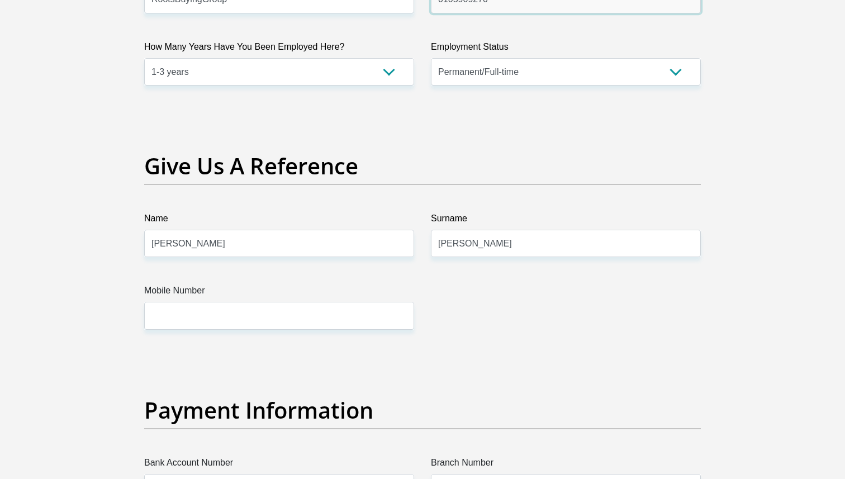
scroll to position [2203, 0]
type input "0105909270"
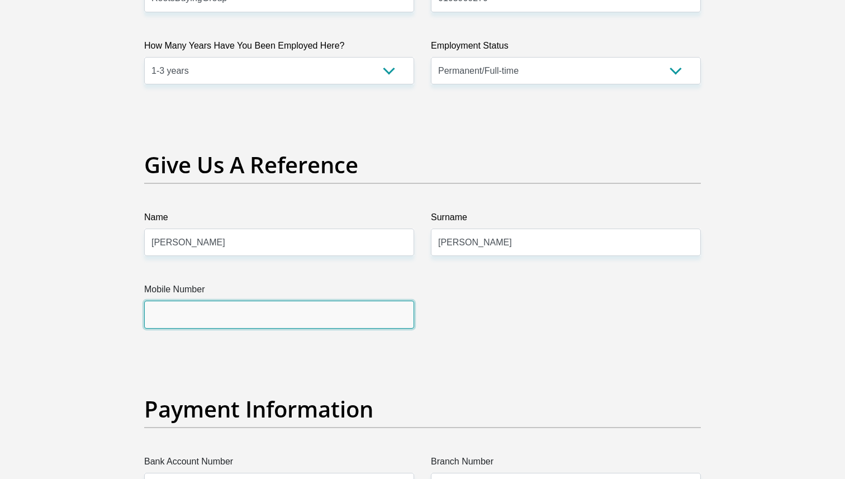
click at [342, 319] on input "Mobile Number" at bounding box center [279, 314] width 270 height 27
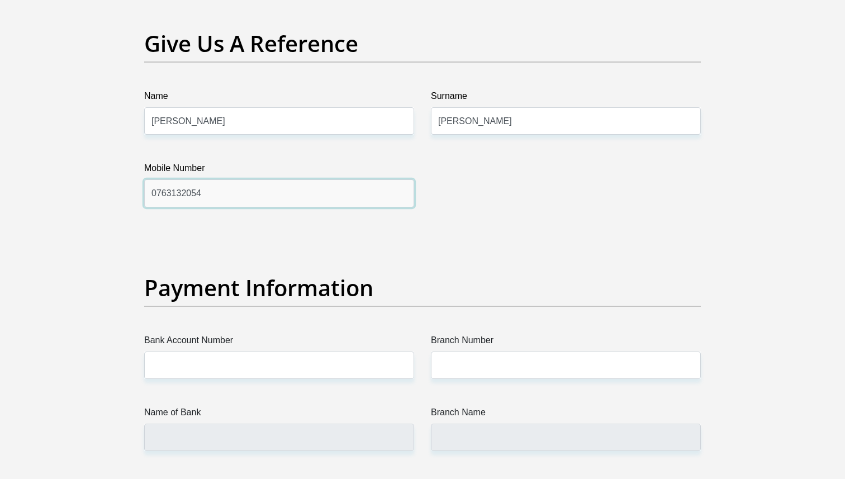
scroll to position [2337, 0]
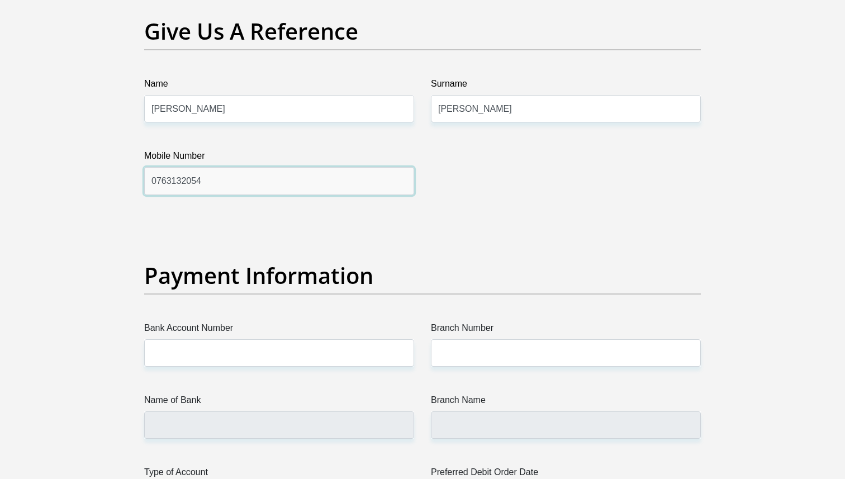
type input "0763132054"
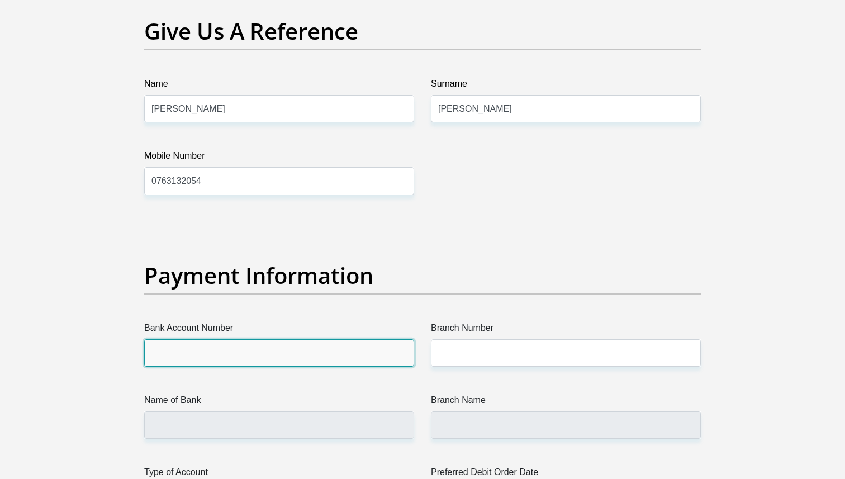
click at [251, 357] on input "Bank Account Number" at bounding box center [279, 352] width 270 height 27
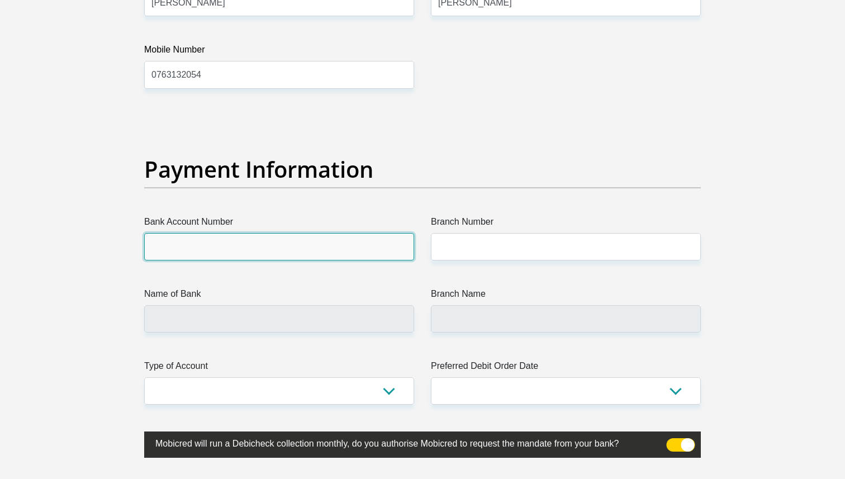
scroll to position [2445, 0]
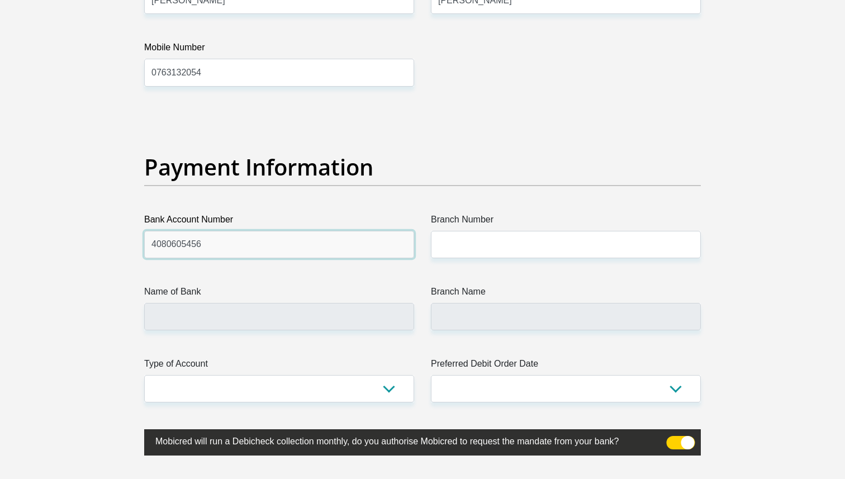
type input "4080605456"
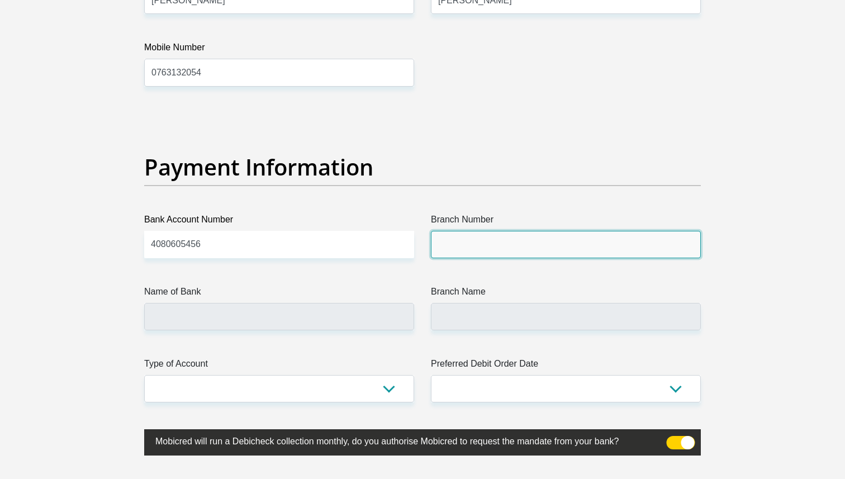
click at [455, 247] on input "Branch Number" at bounding box center [566, 244] width 270 height 27
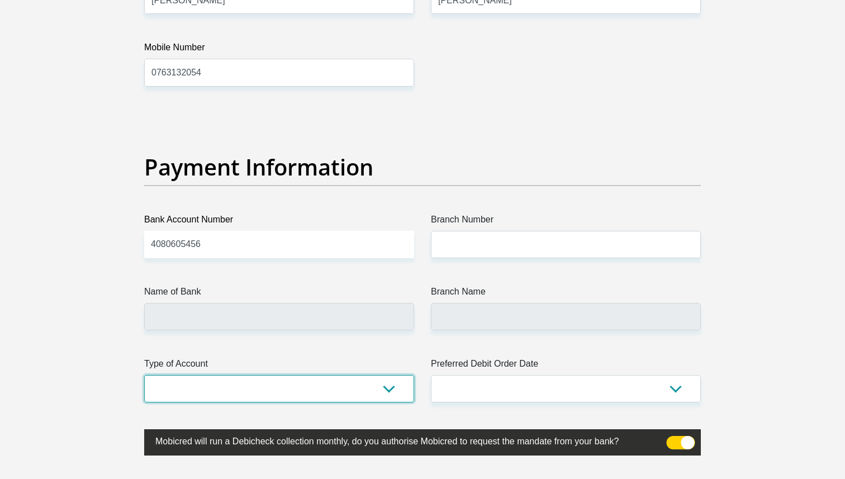
click at [313, 397] on select "Cheque Savings" at bounding box center [279, 388] width 270 height 27
select select "CUR"
click at [144, 375] on select "Cheque Savings" at bounding box center [279, 388] width 270 height 27
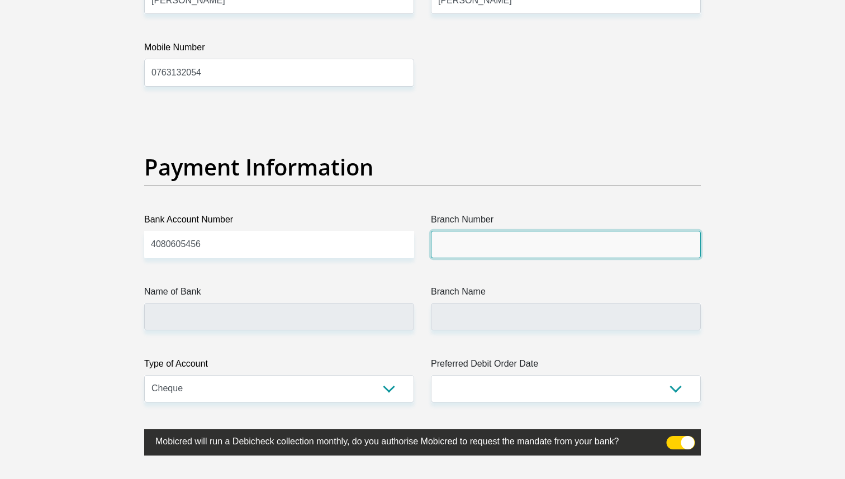
click at [489, 251] on input "Branch Number" at bounding box center [566, 244] width 270 height 27
type input "5"
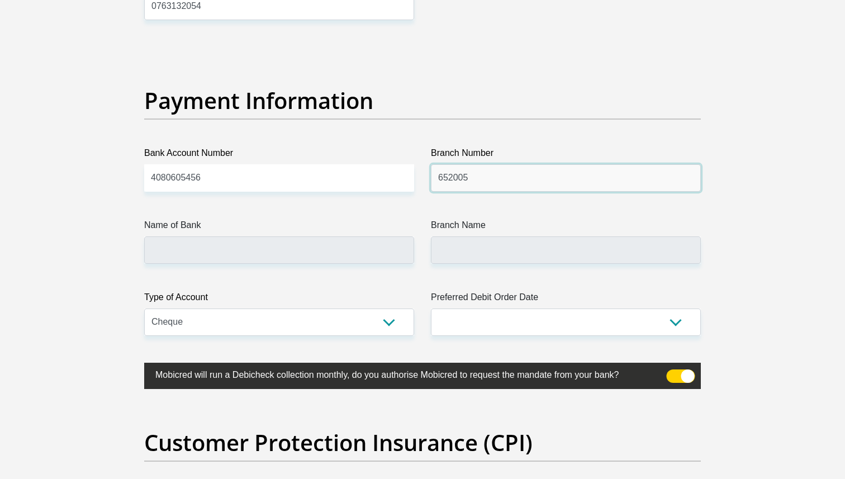
scroll to position [2513, 0]
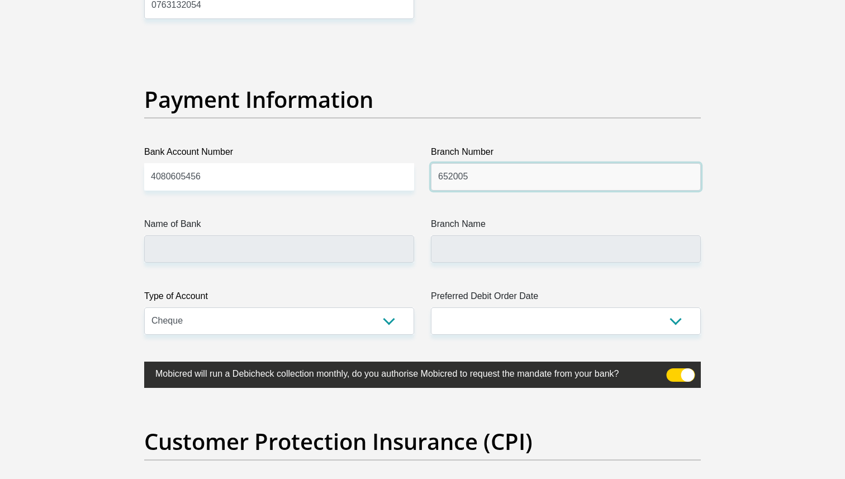
type input "652005"
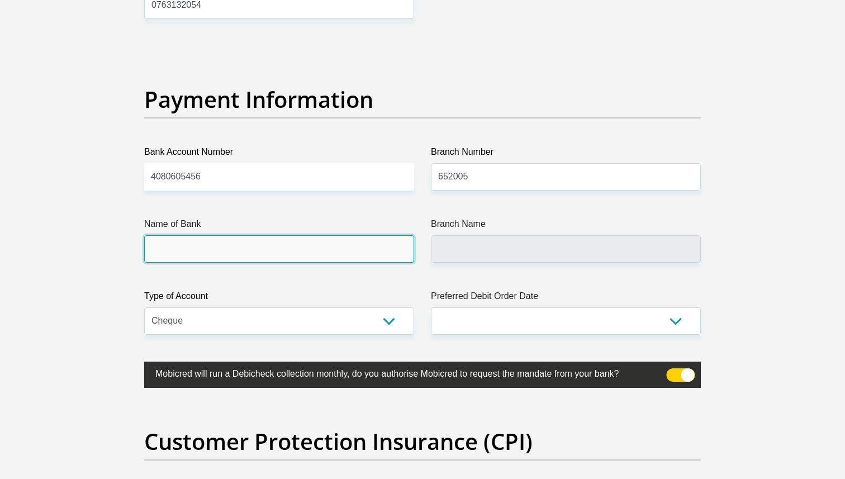
click at [387, 246] on input "Name of Bank" at bounding box center [279, 248] width 270 height 27
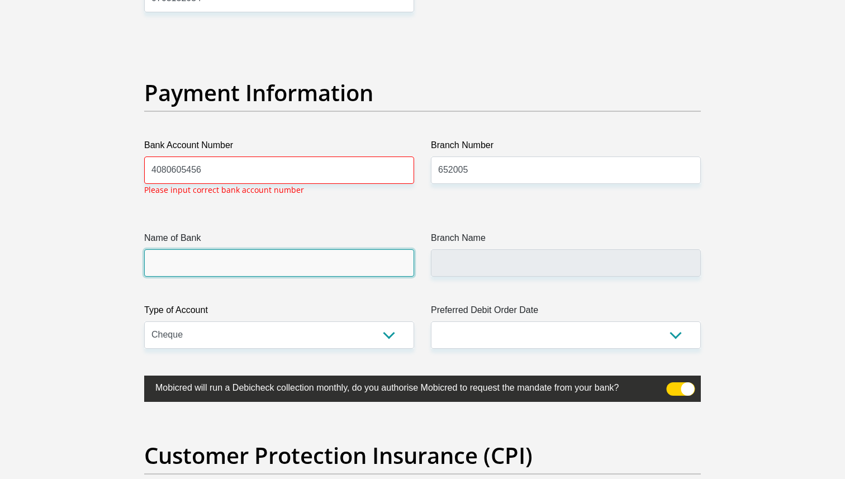
click at [375, 264] on input "Name of Bank" at bounding box center [279, 262] width 270 height 27
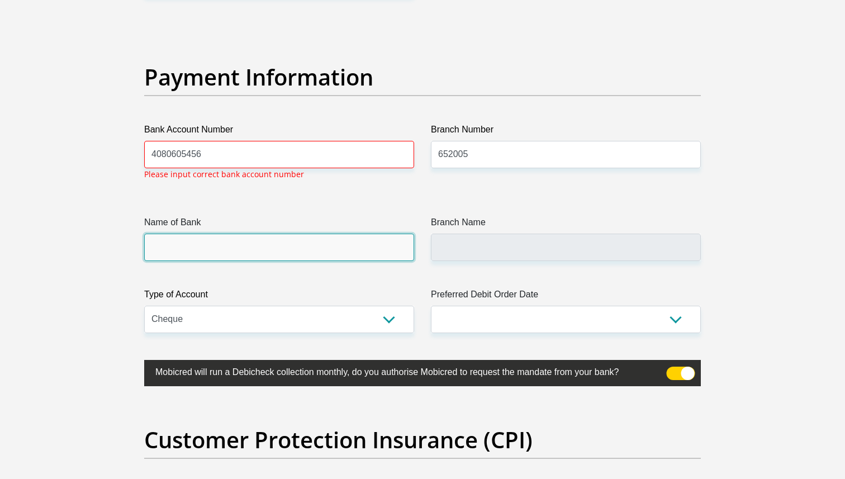
scroll to position [2536, 0]
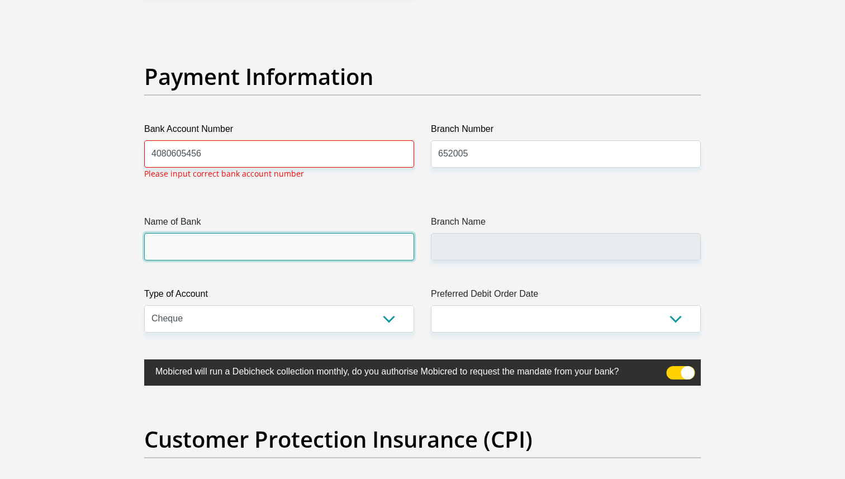
click at [359, 246] on input "Name of Bank" at bounding box center [279, 246] width 270 height 27
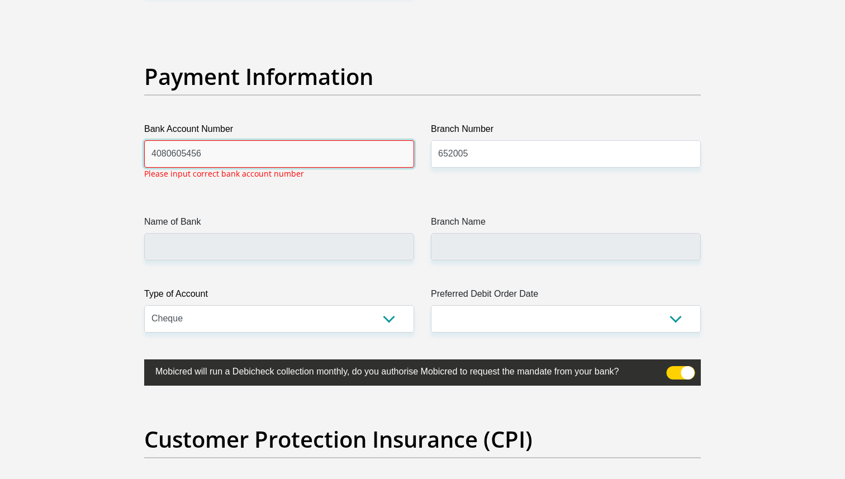
click at [279, 146] on input "4080605456" at bounding box center [279, 153] width 270 height 27
drag, startPoint x: 264, startPoint y: 153, endPoint x: 94, endPoint y: 158, distance: 169.9
type input "4080605456"
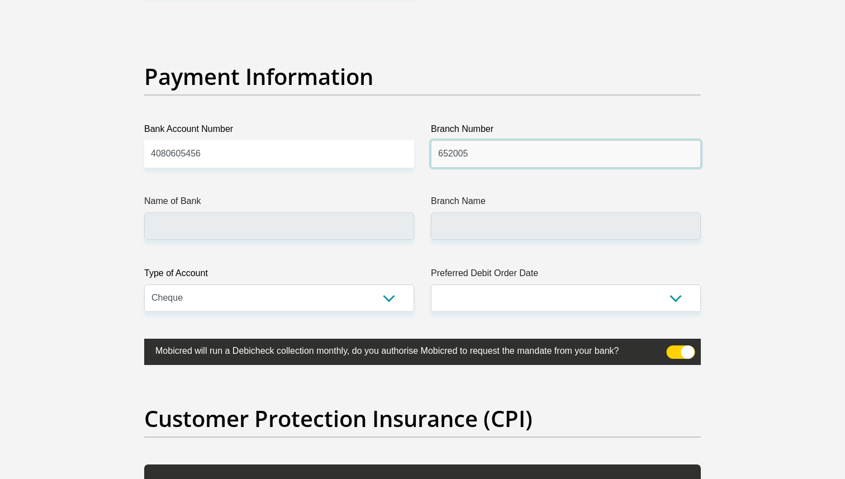
click at [486, 158] on input "652005" at bounding box center [566, 153] width 270 height 27
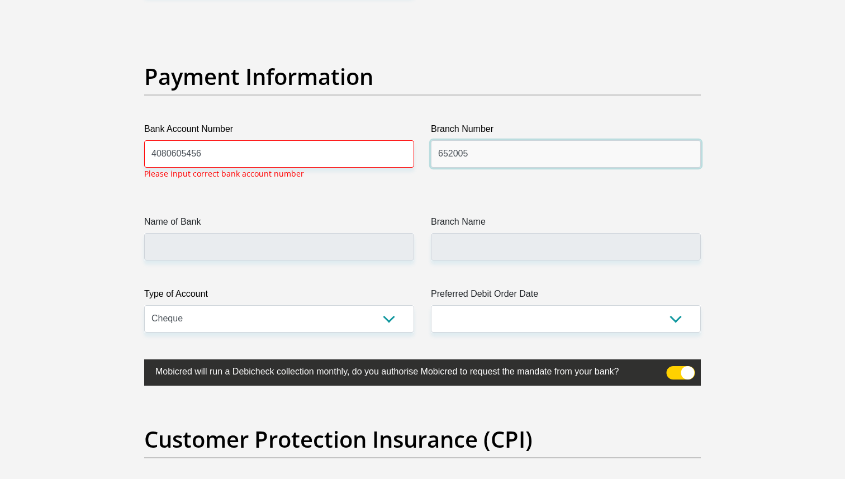
drag, startPoint x: 486, startPoint y: 158, endPoint x: 427, endPoint y: 157, distance: 58.1
click at [427, 158] on div "Branch Number 652005" at bounding box center [565, 155] width 287 height 66
type input "632005"
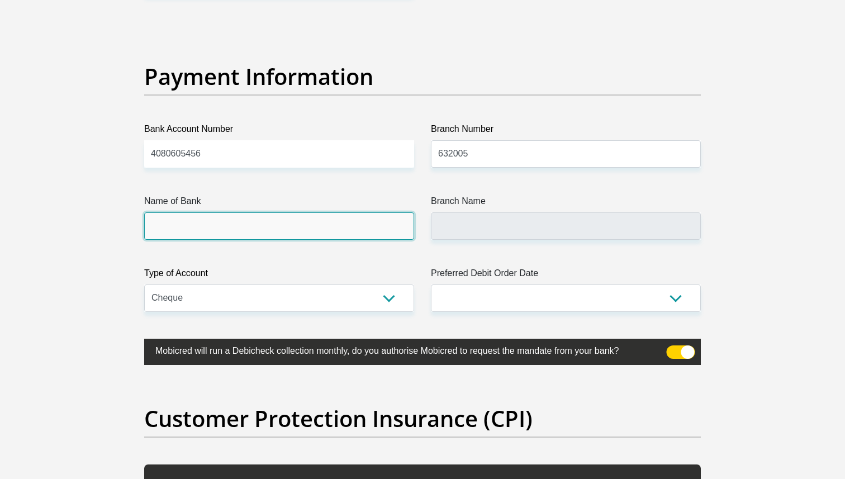
type input "ABSA BANK"
type input "ABSA ELECTRONIC SETTLEMENT CNT"
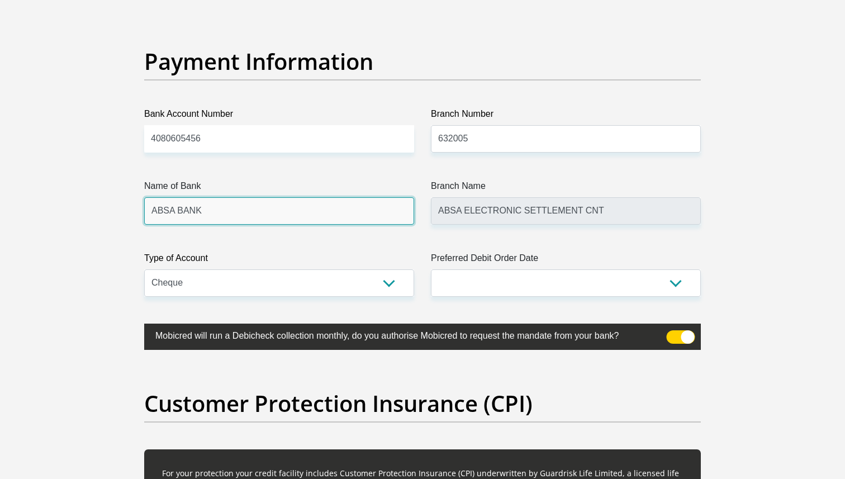
scroll to position [2556, 0]
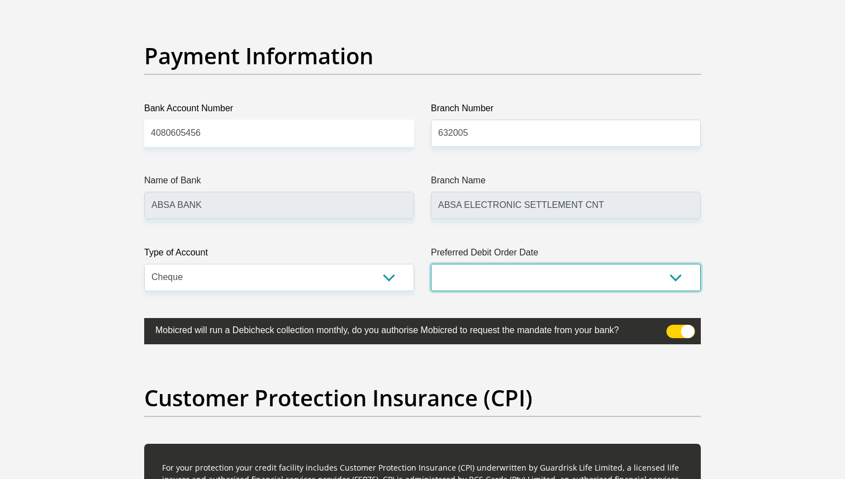
click at [501, 273] on select "1st 2nd 3rd 4th 5th 7th 18th 19th 20th 21st 22nd 23rd 24th 25th 26th 27th 28th …" at bounding box center [566, 277] width 270 height 27
select select "26"
click at [431, 264] on select "1st 2nd 3rd 4th 5th 7th 18th 19th 20th 21st 22nd 23rd 24th 25th 26th 27th 28th …" at bounding box center [566, 277] width 270 height 27
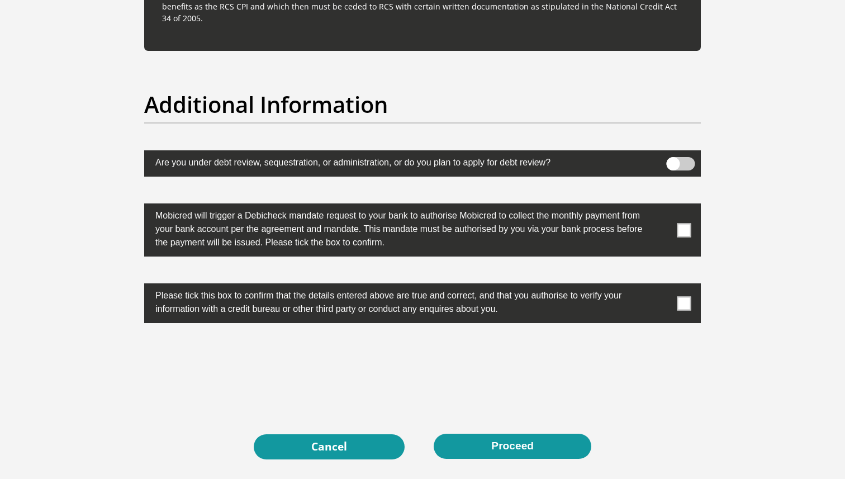
scroll to position [3422, 0]
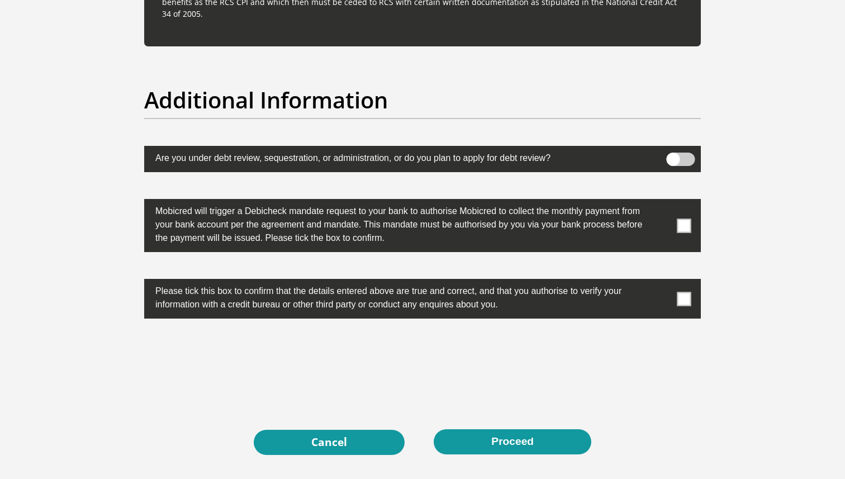
click at [686, 226] on span at bounding box center [684, 225] width 14 height 14
click at [662, 202] on input "checkbox" at bounding box center [662, 202] width 0 height 0
click at [687, 302] on span at bounding box center [684, 299] width 14 height 14
click at [662, 282] on input "checkbox" at bounding box center [662, 282] width 0 height 0
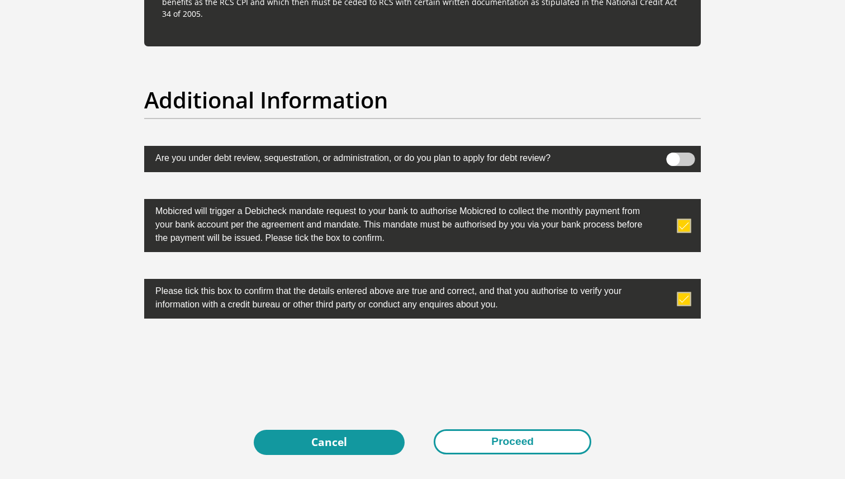
click at [511, 440] on button "Proceed" at bounding box center [513, 441] width 158 height 25
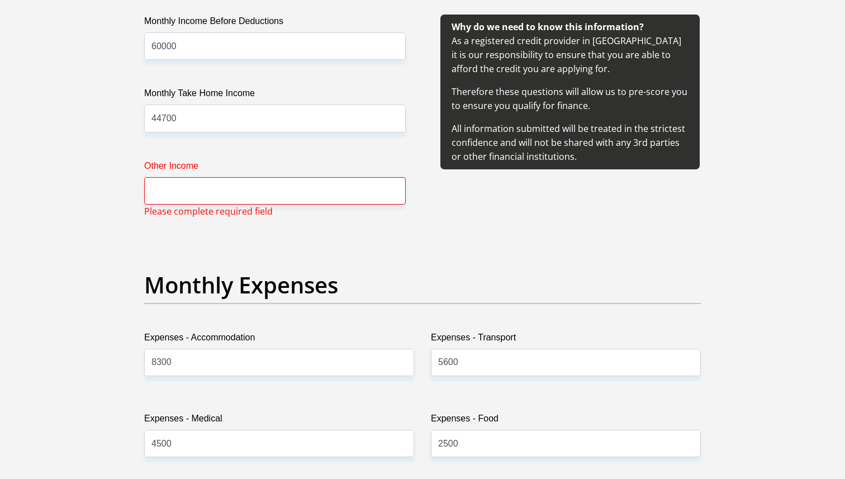
scroll to position [1351, 0]
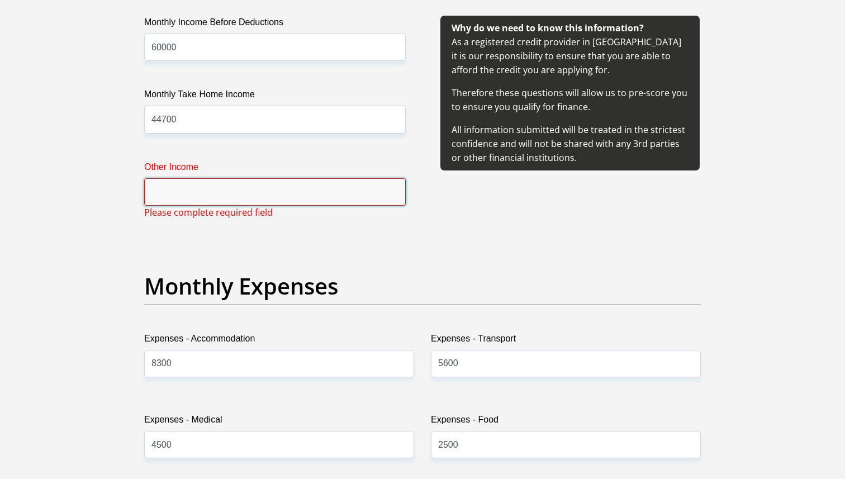
click at [255, 190] on input "Other Income" at bounding box center [274, 191] width 261 height 27
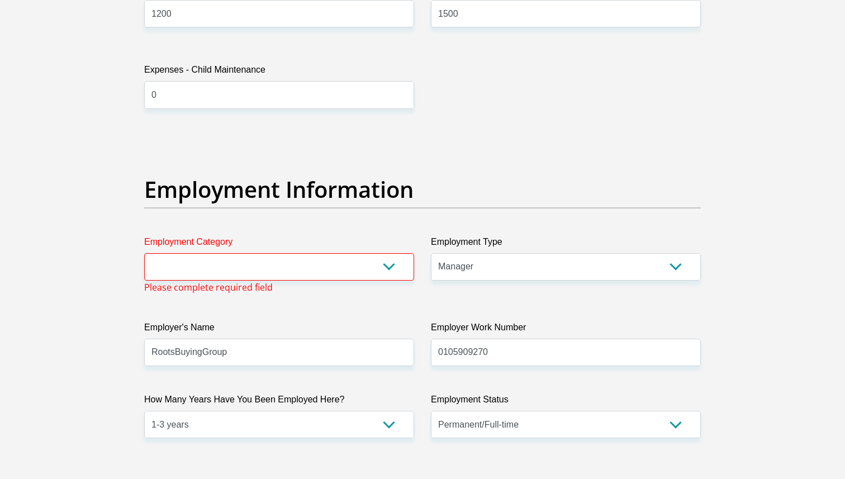
scroll to position [1862, 0]
type input "0"
click at [230, 265] on select "AGRICULTURE ALCOHOL & TOBACCO CONSTRUCTION MATERIALS METALLURGY EQUIPMENT FOR R…" at bounding box center [279, 267] width 270 height 27
select select "14"
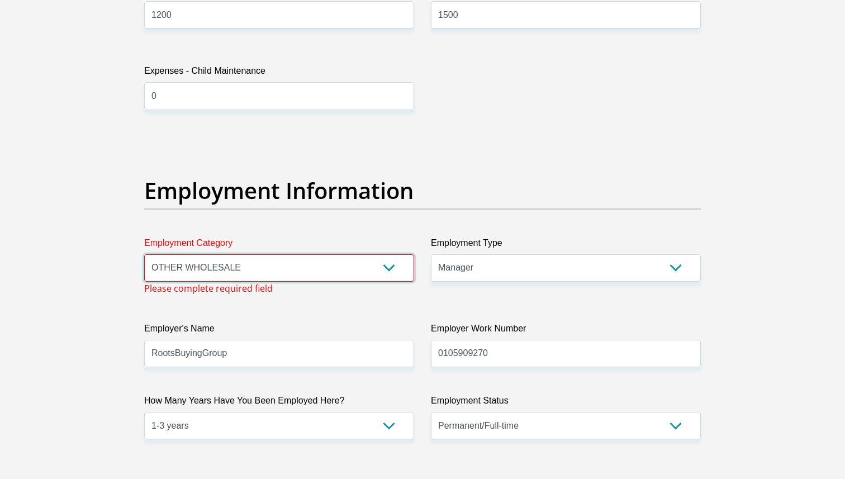
click at [144, 254] on select "AGRICULTURE ALCOHOL & TOBACCO CONSTRUCTION MATERIALS METALLURGY EQUIPMENT FOR R…" at bounding box center [279, 267] width 270 height 27
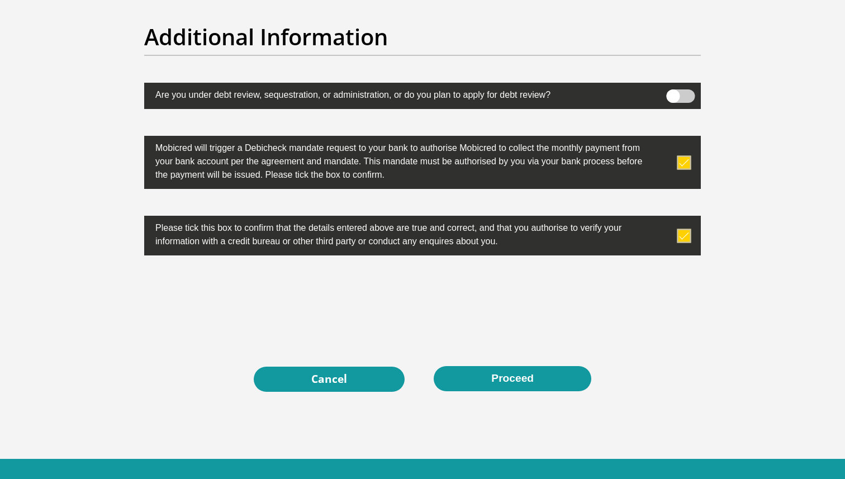
scroll to position [3489, 0]
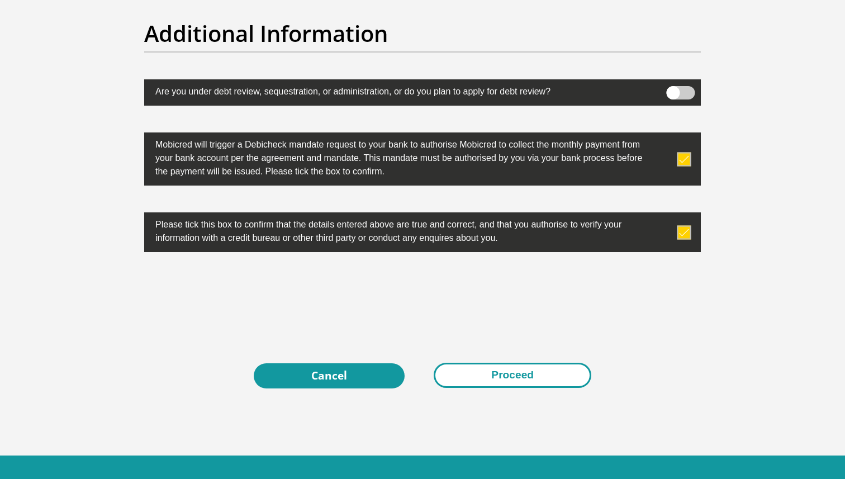
click at [534, 381] on button "Proceed" at bounding box center [513, 375] width 158 height 25
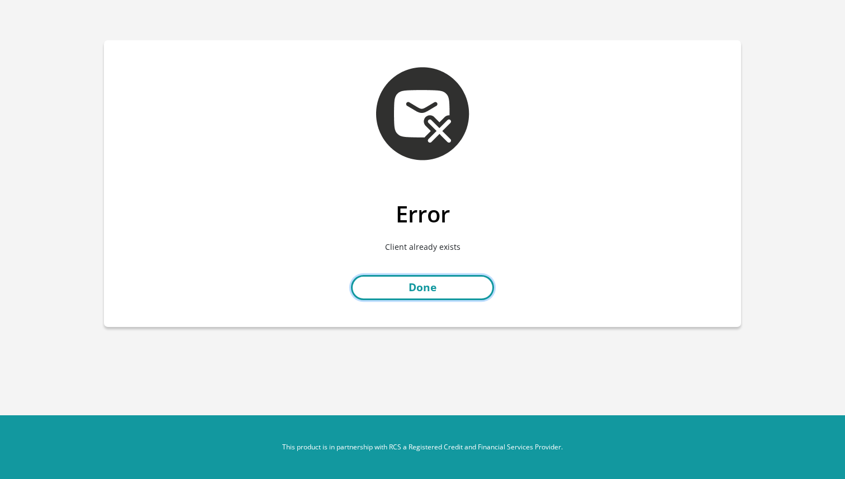
click at [453, 288] on link "Done" at bounding box center [422, 287] width 143 height 25
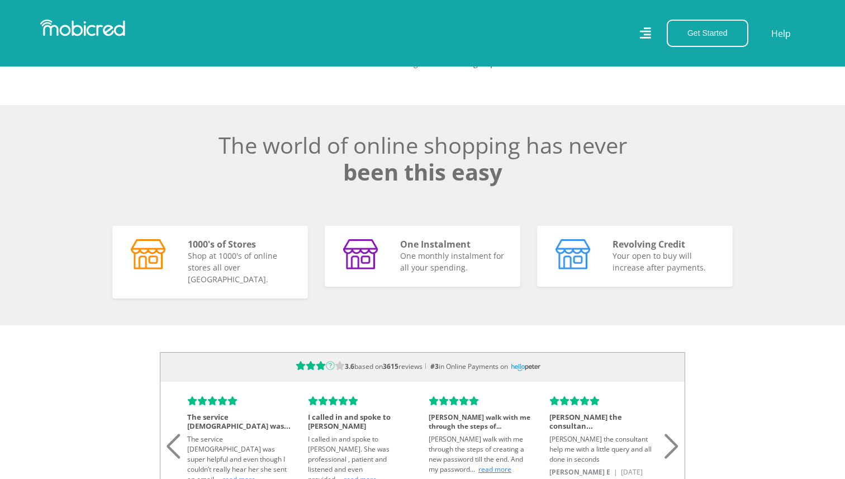
scroll to position [786, 0]
click at [649, 34] on icon at bounding box center [644, 33] width 11 height 16
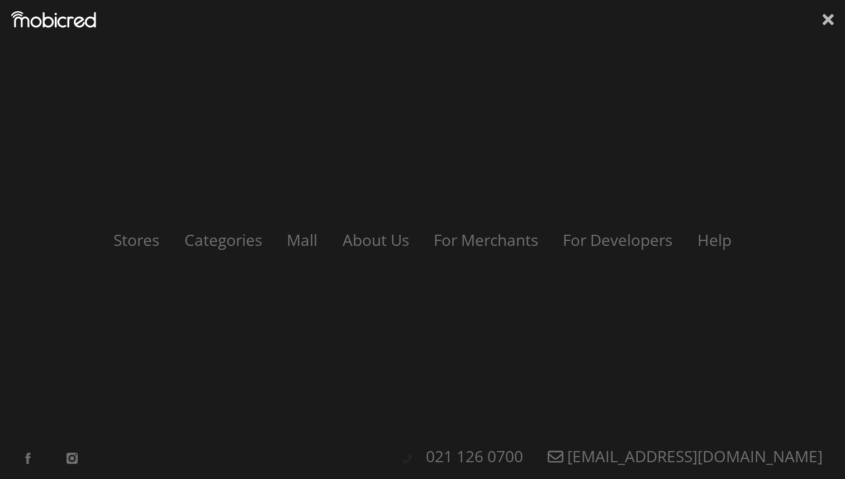
scroll to position [0, 2070]
click at [826, 27] on icon at bounding box center [827, 19] width 11 height 17
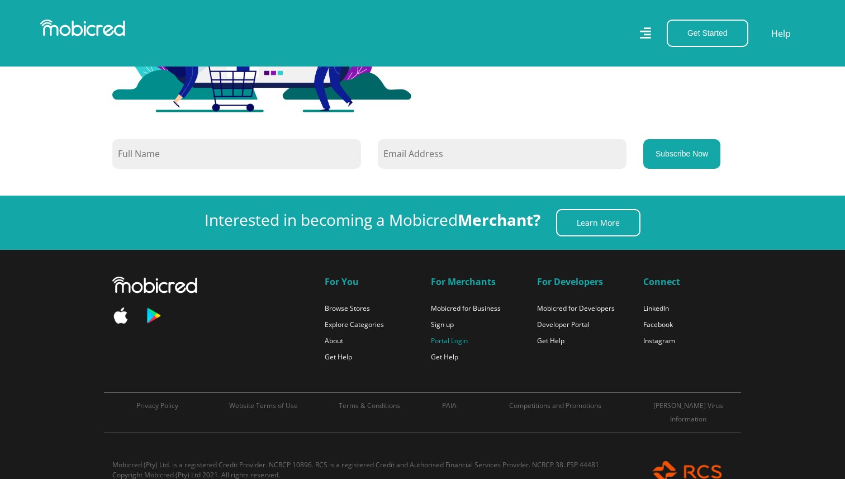
scroll to position [0, 2548]
click at [451, 336] on link "Portal Login" at bounding box center [449, 340] width 37 height 9
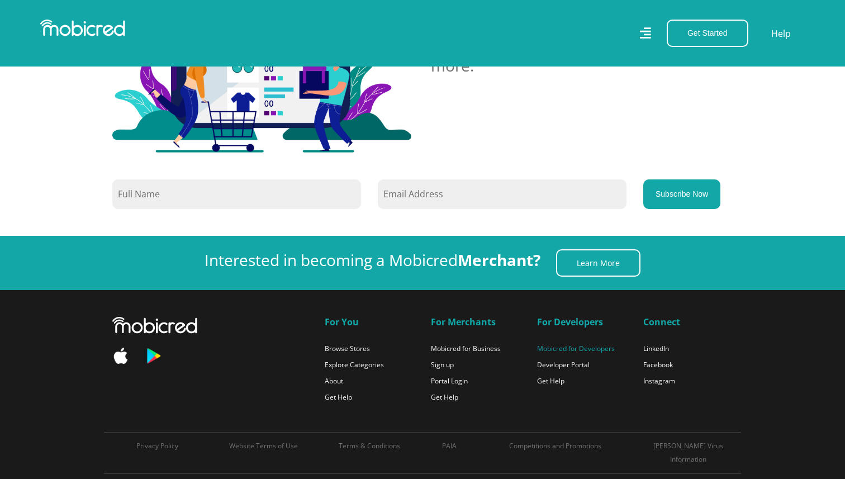
scroll to position [2403, 0]
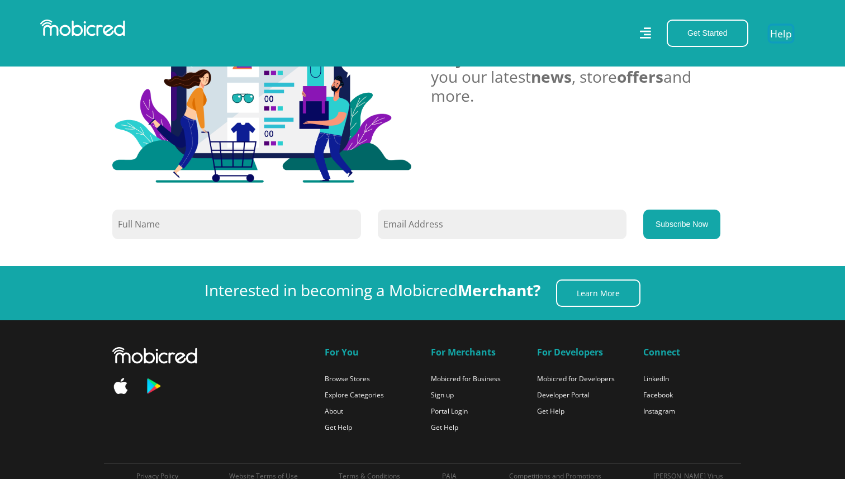
click at [783, 31] on link "Help" at bounding box center [780, 33] width 23 height 16
click at [453, 406] on link "Portal Login" at bounding box center [449, 410] width 37 height 9
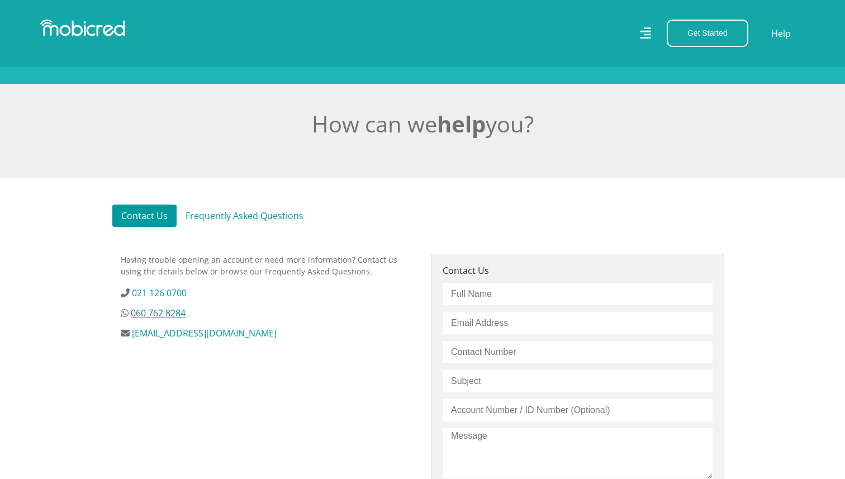
scroll to position [211, 0]
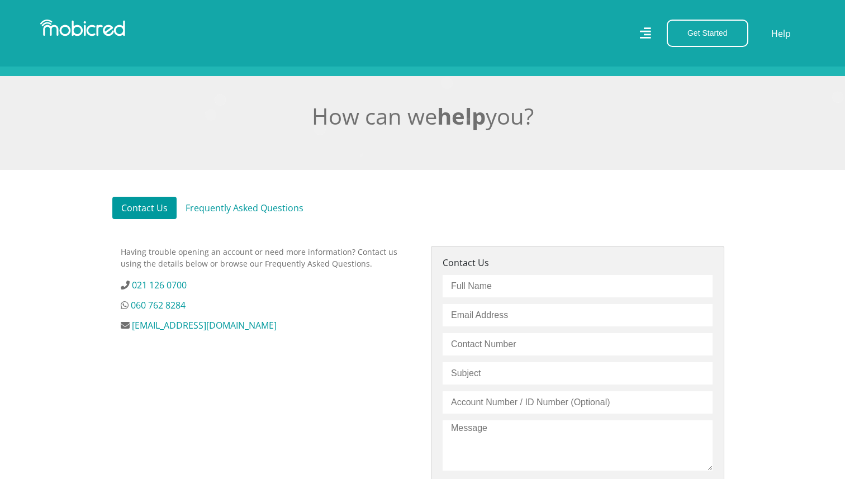
click at [221, 207] on link "Frequently Asked Questions" at bounding box center [245, 208] width 136 height 22
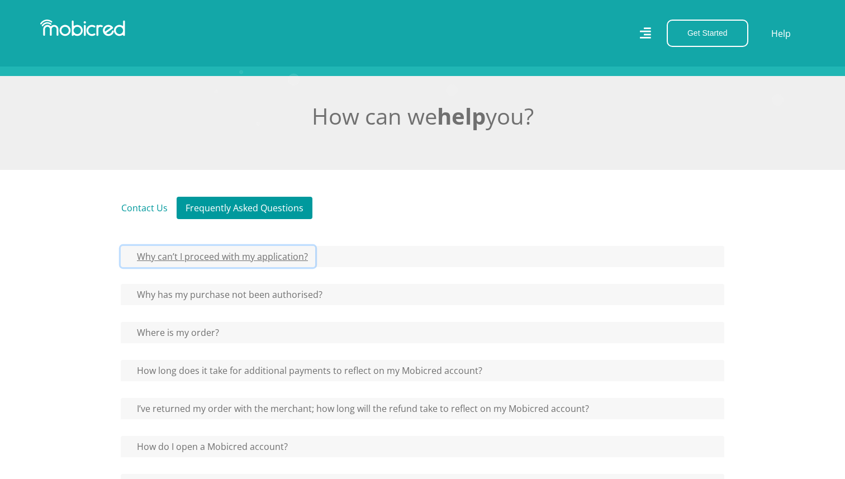
click at [240, 259] on button "Why can’t I proceed with my application?" at bounding box center [218, 256] width 194 height 21
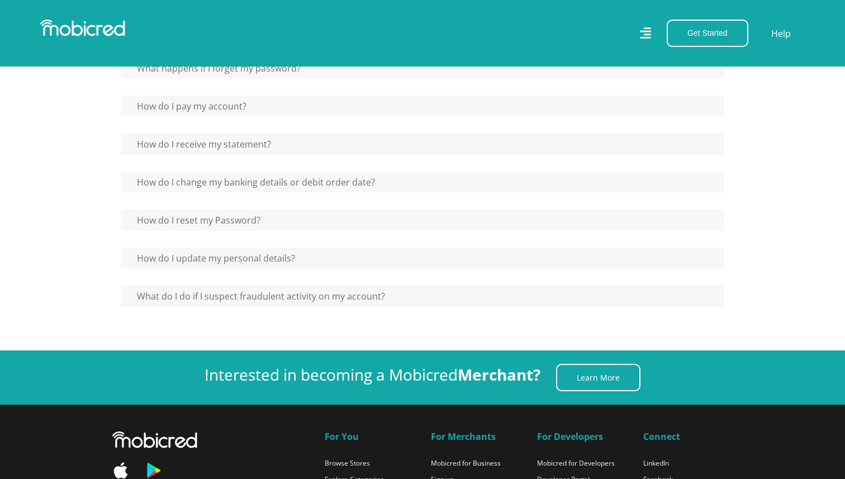
scroll to position [1004, 0]
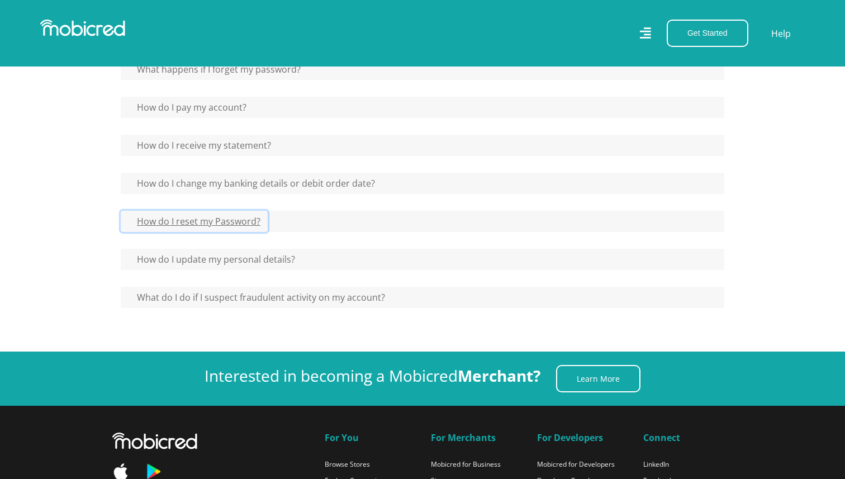
click at [213, 221] on button "How do I reset my Password?" at bounding box center [194, 221] width 147 height 21
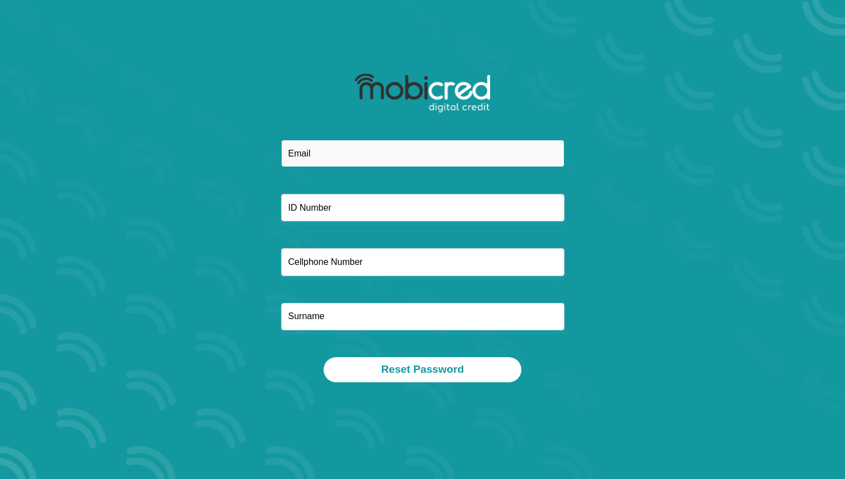
click at [343, 142] on input "email" at bounding box center [422, 153] width 283 height 27
type input "m"
type input "moraitestyran@gmail.com"
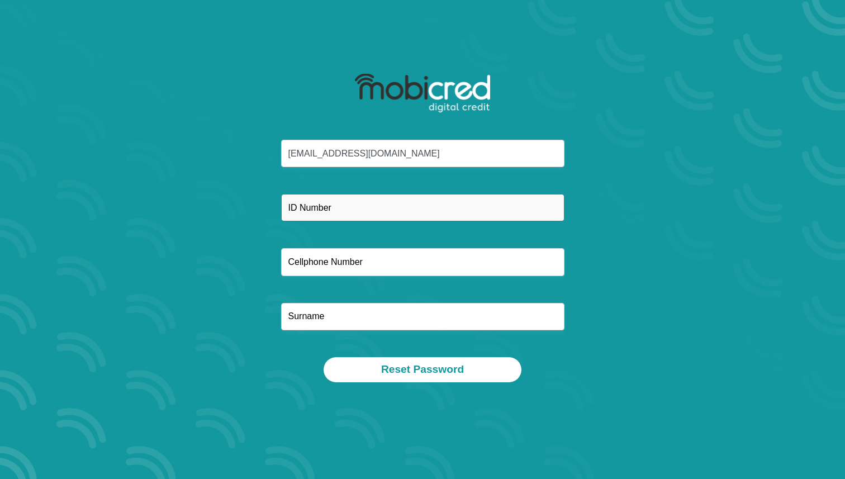
click at [345, 208] on input "text" at bounding box center [422, 207] width 283 height 27
type input "9303245296081"
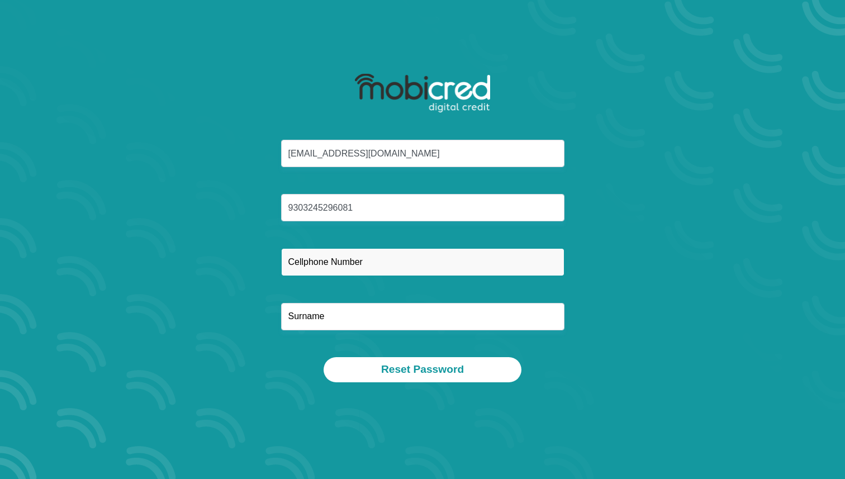
click at [344, 252] on input "text" at bounding box center [422, 261] width 283 height 27
type input "0662167878"
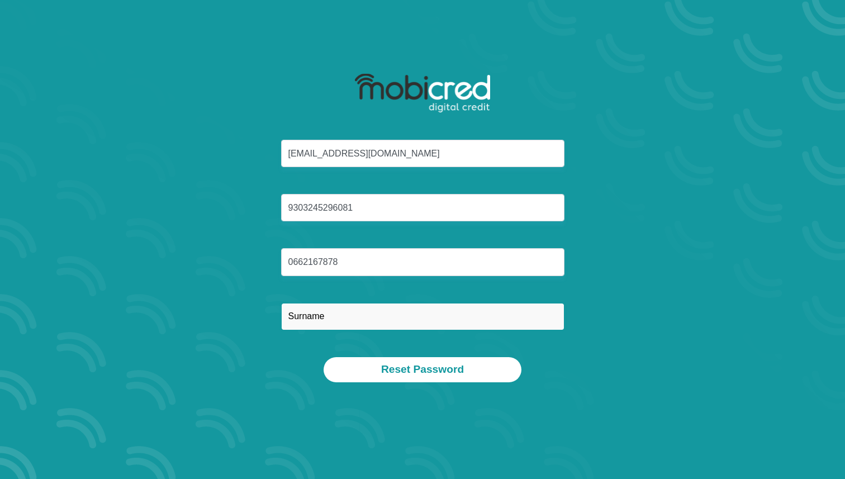
click at [316, 324] on input "text" at bounding box center [422, 316] width 283 height 27
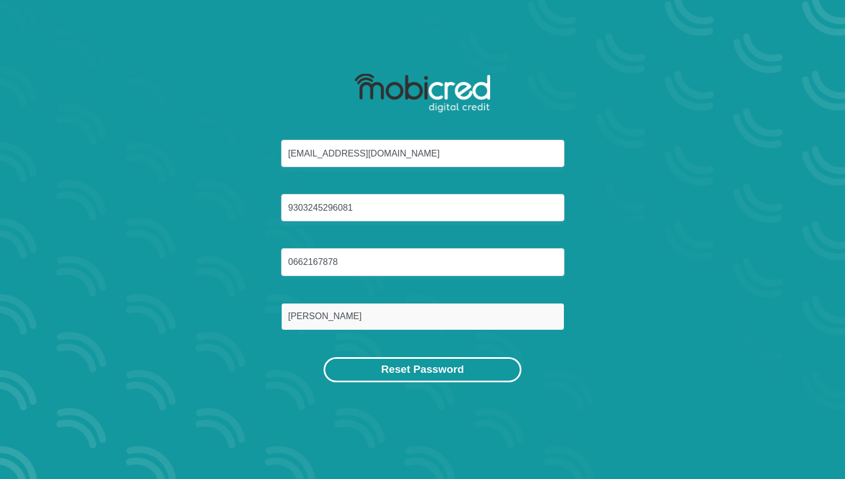
type input "Moraites"
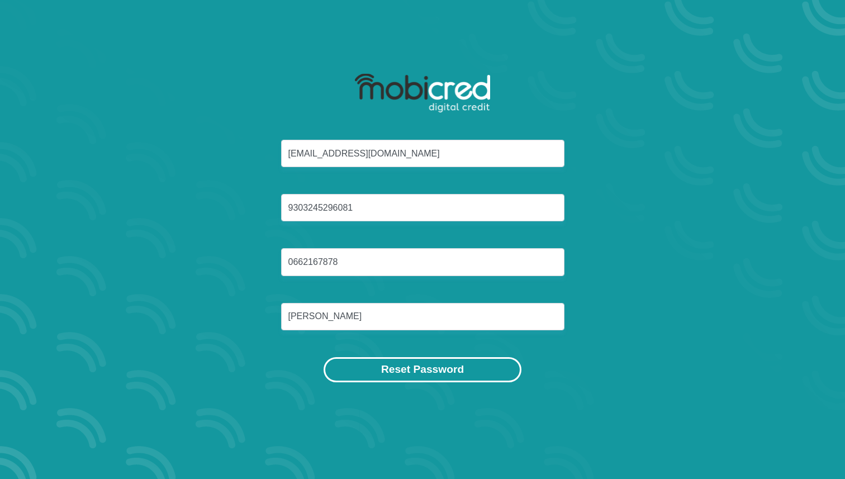
click at [367, 377] on button "Reset Password" at bounding box center [423, 369] width 198 height 25
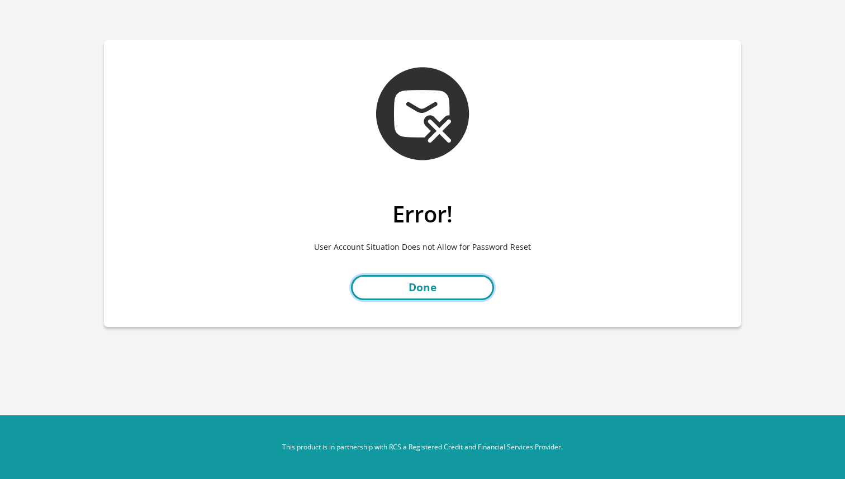
click at [424, 288] on link "Done" at bounding box center [422, 287] width 143 height 25
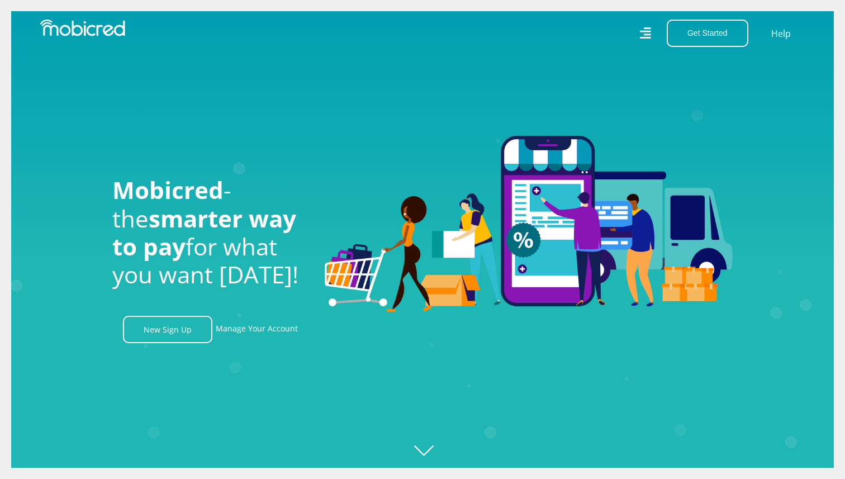
scroll to position [0, 1911]
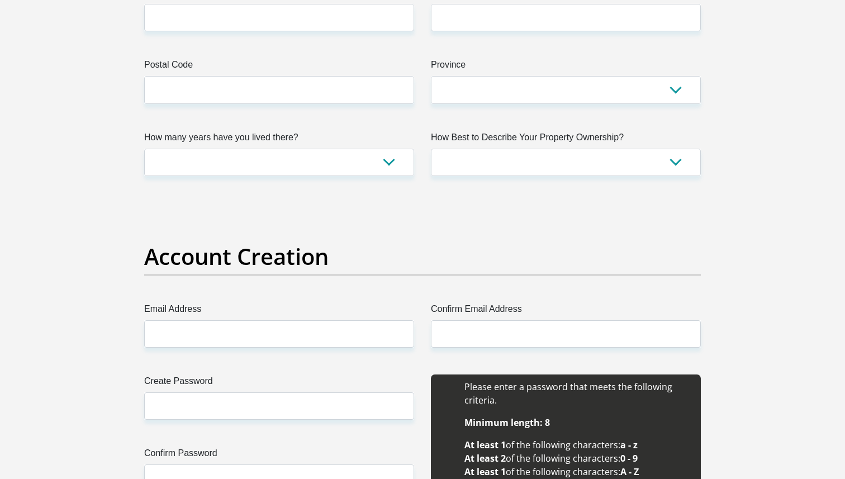
scroll to position [584, 0]
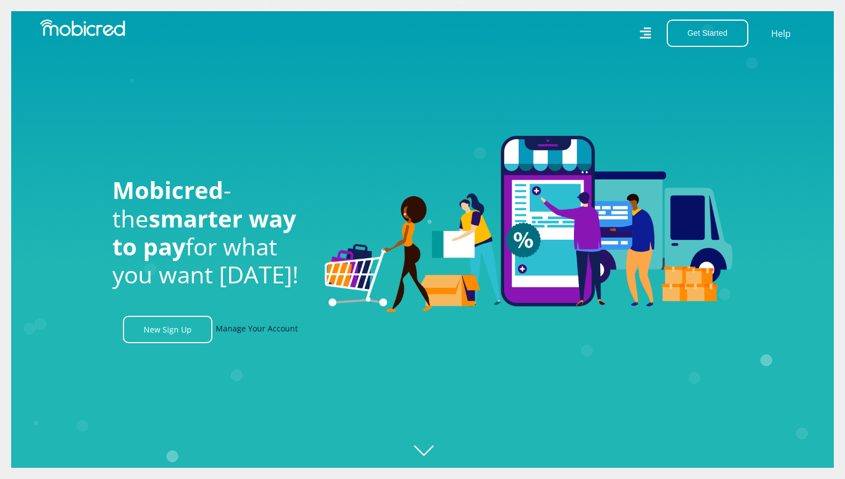
scroll to position [0, 792]
click at [237, 331] on link "Manage Your Account" at bounding box center [257, 329] width 82 height 27
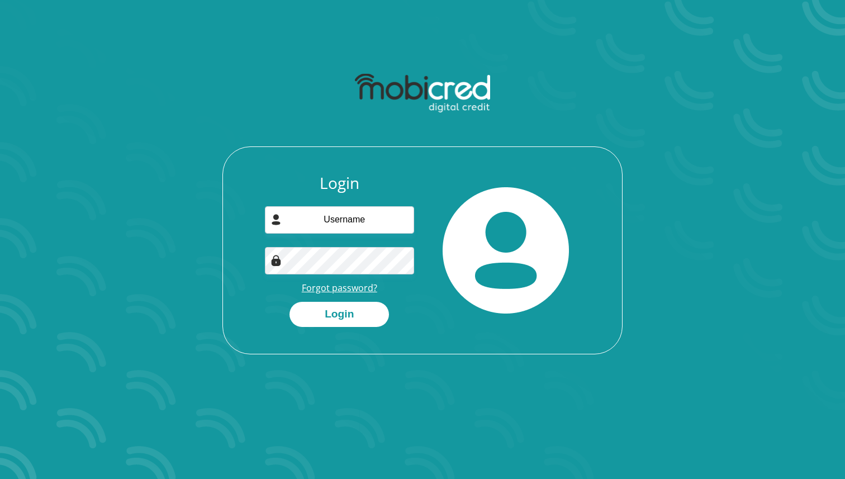
click at [333, 289] on link "Forgot password?" at bounding box center [339, 288] width 75 height 12
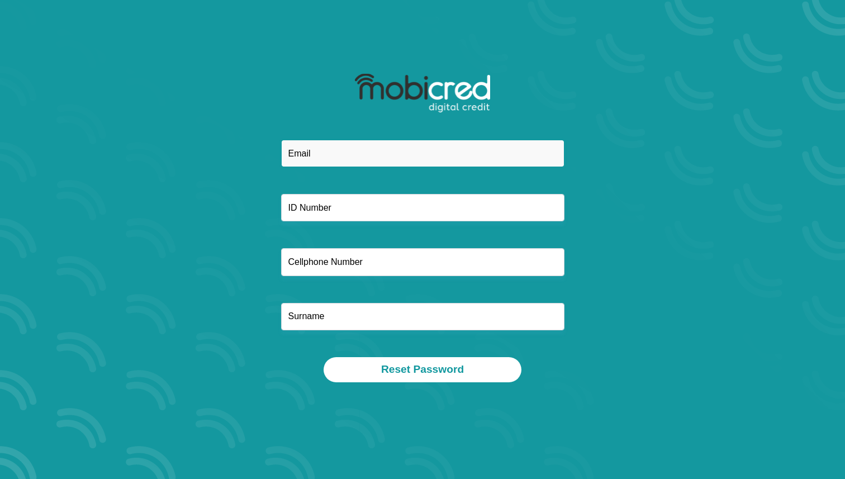
click at [331, 147] on input "email" at bounding box center [422, 153] width 283 height 27
click at [331, 147] on input "moraitestyran@" at bounding box center [422, 153] width 283 height 27
click at [375, 155] on input "moraitestyran@" at bounding box center [422, 153] width 283 height 27
type input "[EMAIL_ADDRESS][DOMAIN_NAME]"
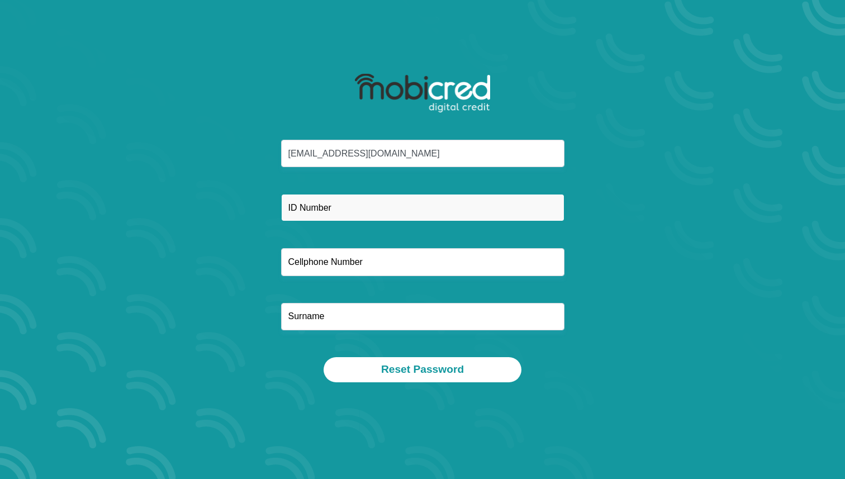
click at [354, 211] on input "text" at bounding box center [422, 207] width 283 height 27
type input "9303245296081"
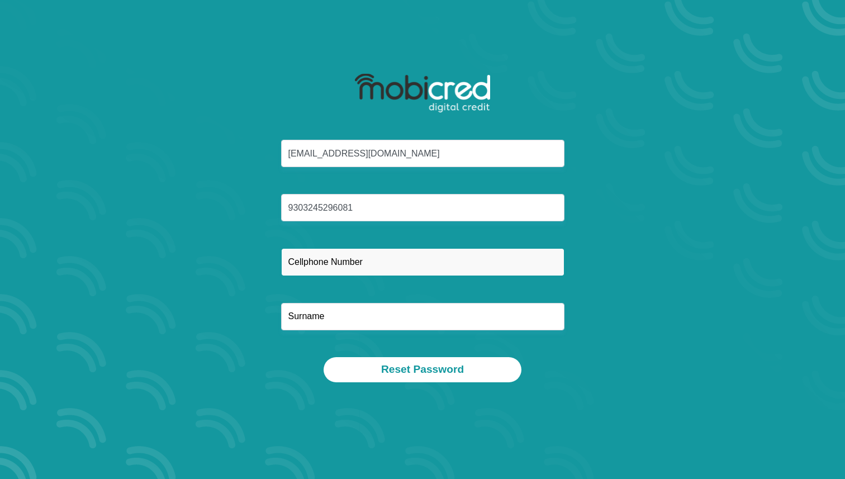
click at [332, 266] on input "text" at bounding box center [422, 261] width 283 height 27
type input "0662167878"
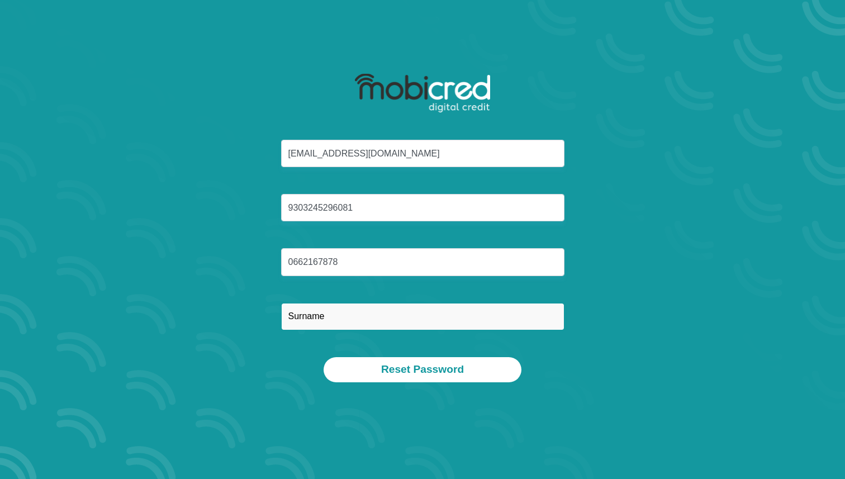
click at [336, 325] on input "text" at bounding box center [422, 316] width 283 height 27
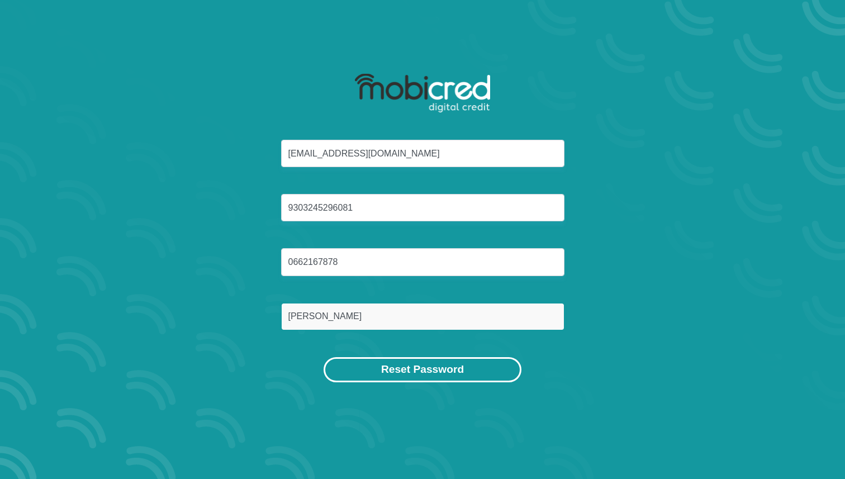
type input "[PERSON_NAME]"
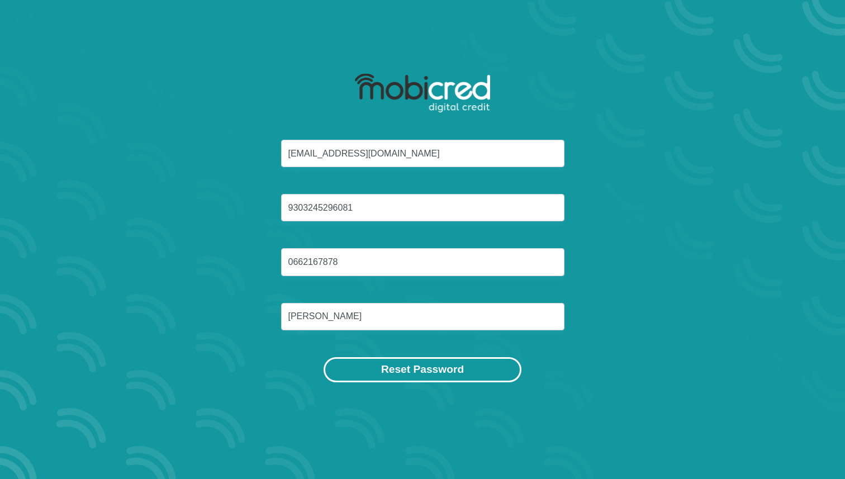
click at [403, 377] on button "Reset Password" at bounding box center [423, 369] width 198 height 25
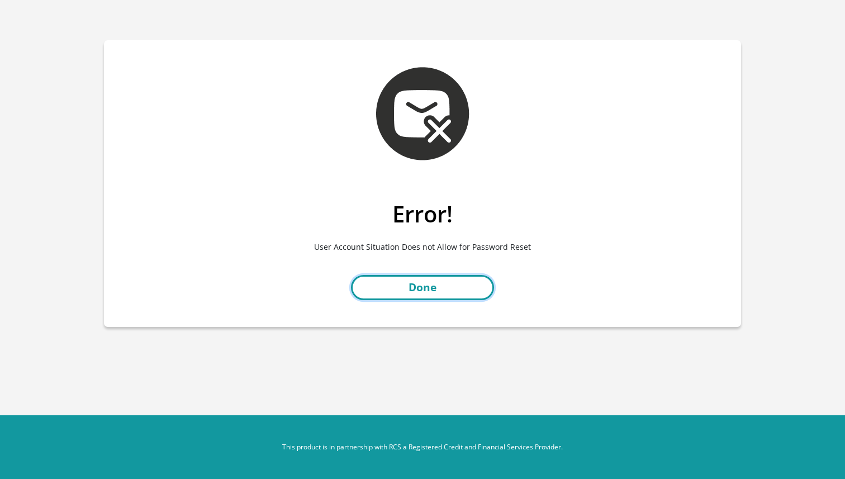
click at [422, 285] on link "Done" at bounding box center [422, 287] width 143 height 25
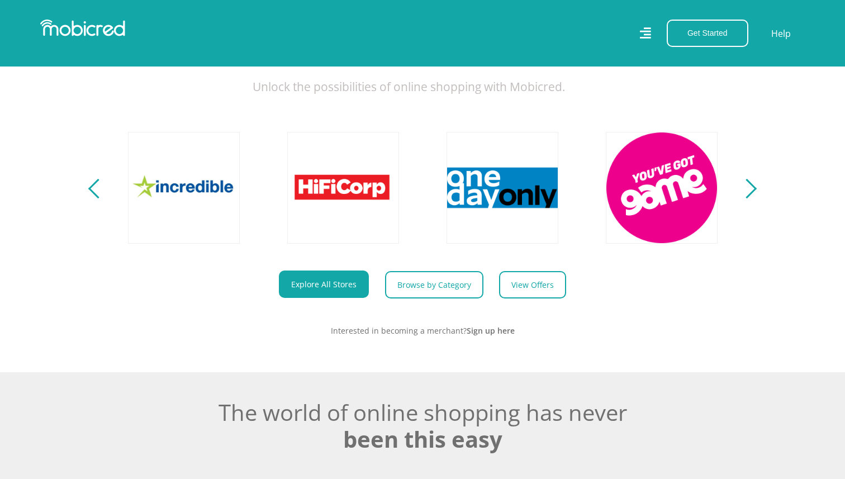
scroll to position [512, 0]
